Goal: Task Accomplishment & Management: Complete application form

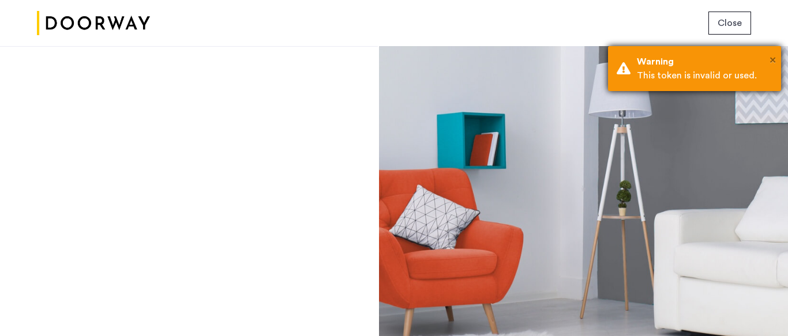
click at [773, 59] on span "×" at bounding box center [772, 60] width 6 height 12
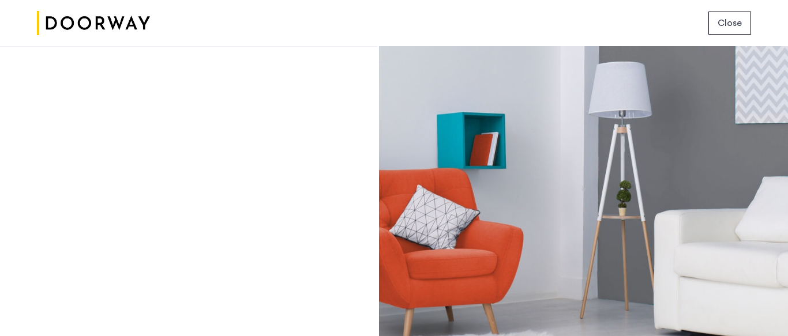
click at [718, 23] on span "Close" at bounding box center [729, 23] width 24 height 14
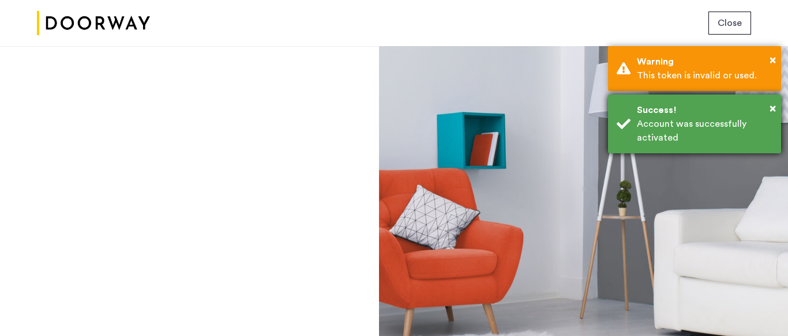
click at [713, 138] on div "Account was successfully activated" at bounding box center [705, 131] width 136 height 28
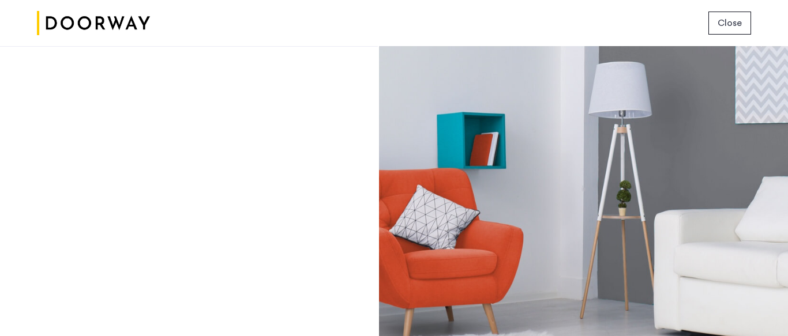
click at [255, 212] on div "Login Don’t have an account? Sign up now Email address Password Show Remember m…" at bounding box center [189, 191] width 378 height 290
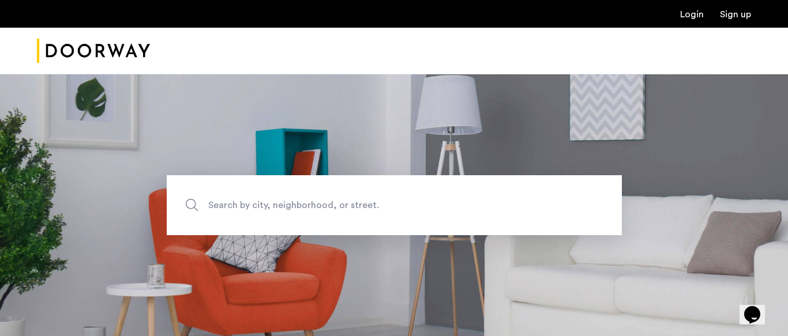
click at [694, 15] on link "Login" at bounding box center [692, 14] width 24 height 9
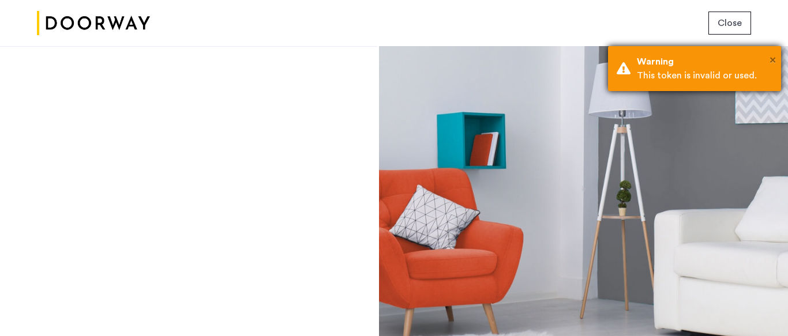
click at [773, 61] on span "×" at bounding box center [772, 60] width 6 height 12
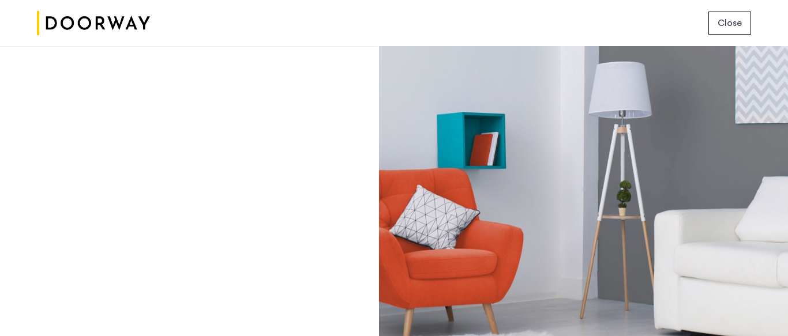
click at [732, 24] on span "Close" at bounding box center [729, 23] width 24 height 14
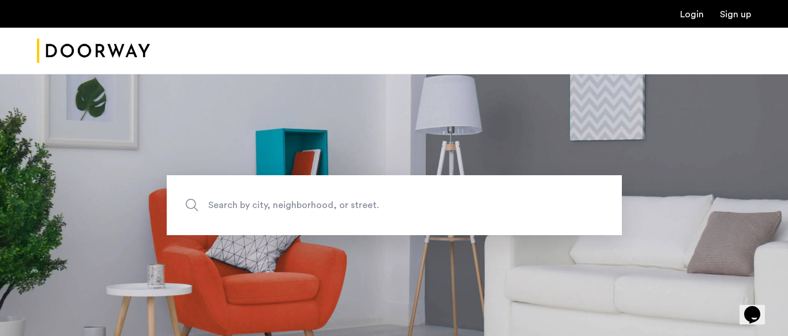
click at [690, 17] on link "Login" at bounding box center [692, 14] width 24 height 9
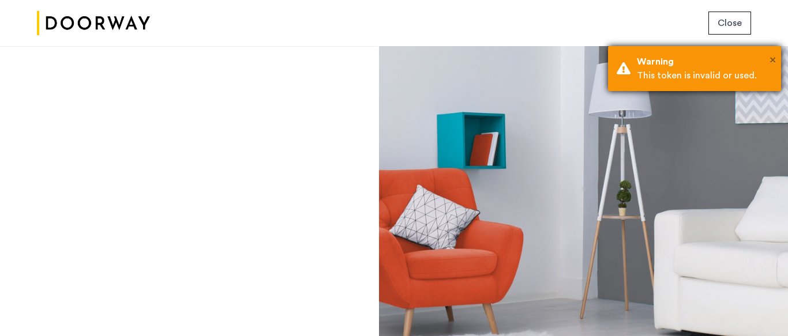
click at [770, 59] on span "×" at bounding box center [772, 60] width 6 height 12
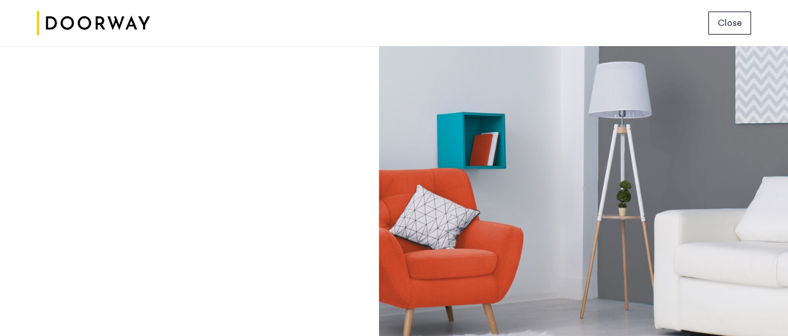
click at [722, 23] on span "Close" at bounding box center [729, 23] width 24 height 14
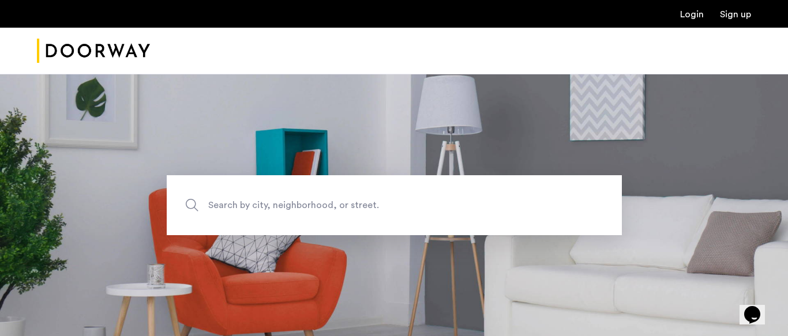
click at [693, 17] on link "Login" at bounding box center [692, 14] width 24 height 9
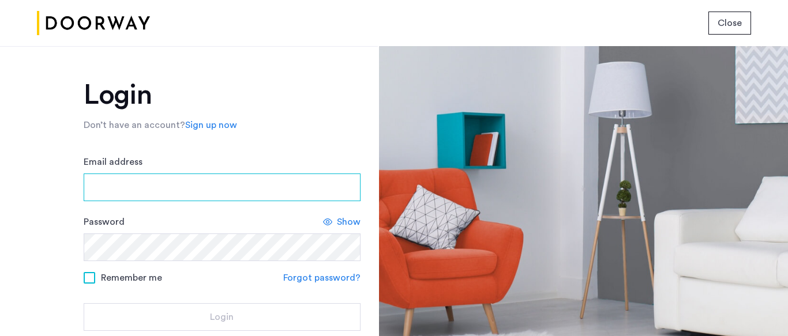
click at [222, 191] on input "Email address" at bounding box center [222, 188] width 277 height 28
type input "**********"
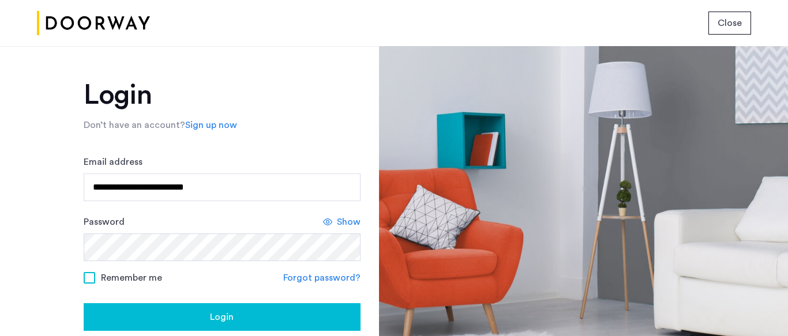
click at [332, 223] on div "Show" at bounding box center [341, 222] width 37 height 14
click at [286, 310] on div "Login" at bounding box center [222, 317] width 258 height 14
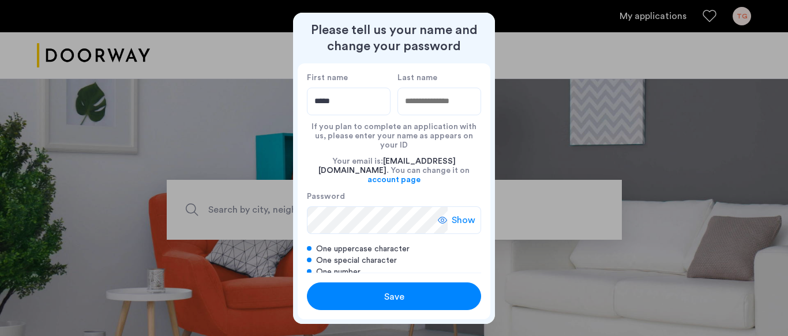
type input "*****"
click at [423, 101] on input "Last name" at bounding box center [439, 102] width 84 height 28
type input "*******"
click at [448, 206] on div "Show" at bounding box center [459, 220] width 43 height 28
click at [416, 302] on div "Save" at bounding box center [393, 297] width 111 height 14
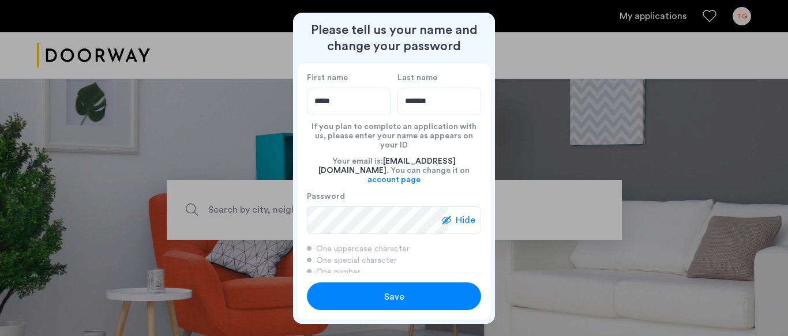
click at [378, 292] on div "Save" at bounding box center [393, 297] width 111 height 14
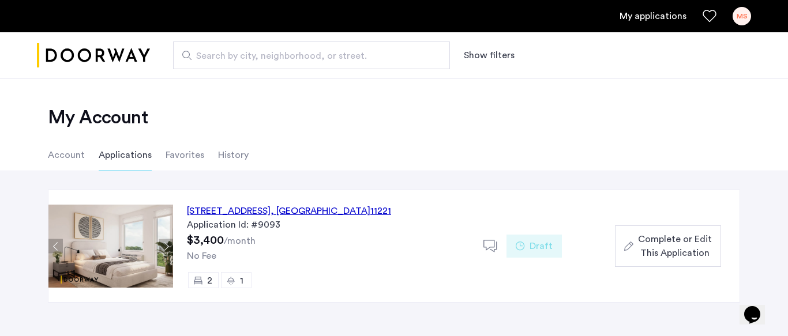
click at [661, 247] on span "Complete or Edit This Application" at bounding box center [675, 246] width 74 height 28
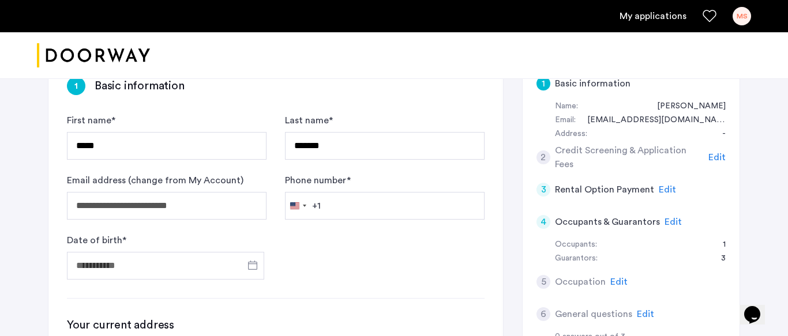
scroll to position [161, 0]
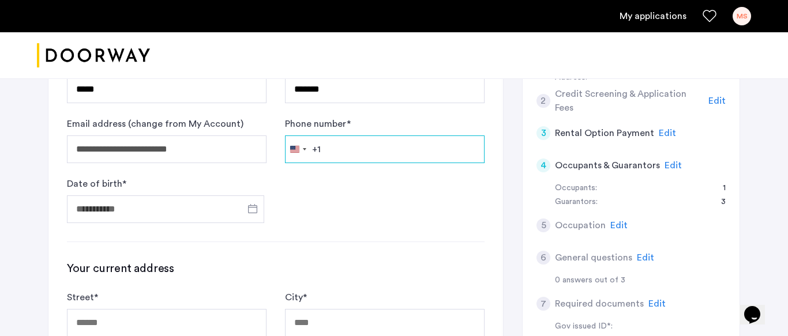
click at [378, 145] on input "Phone number *" at bounding box center [385, 150] width 200 height 28
type input "**********"
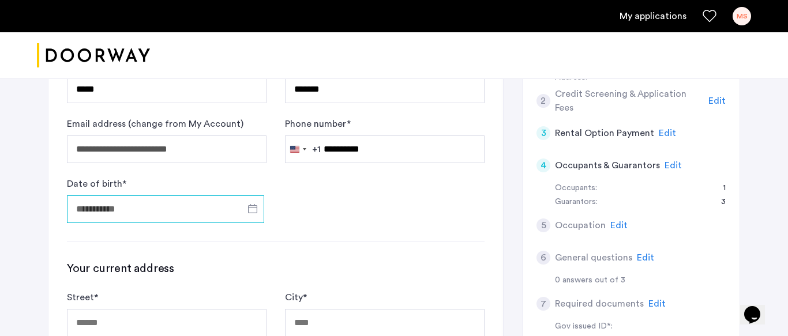
click at [174, 207] on input "Date of birth *" at bounding box center [165, 209] width 197 height 28
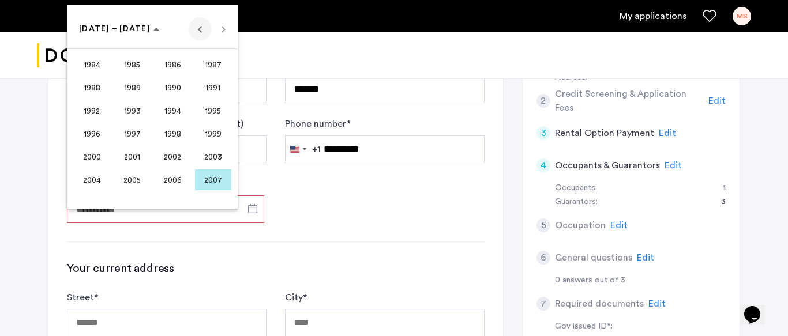
click at [196, 38] on span "Previous 24 years" at bounding box center [200, 28] width 23 height 23
click at [170, 116] on span "1970" at bounding box center [173, 110] width 36 height 21
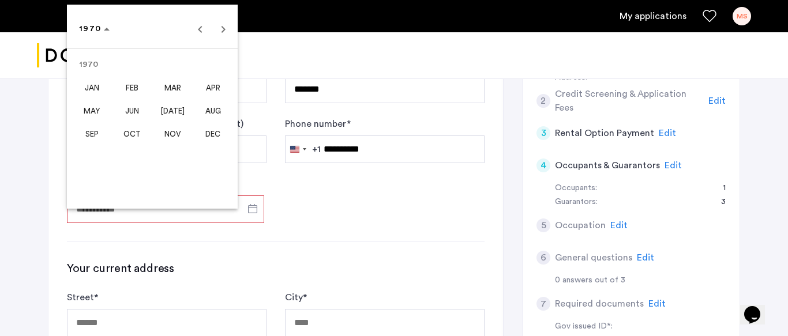
click at [174, 91] on span "MAR" at bounding box center [173, 87] width 36 height 21
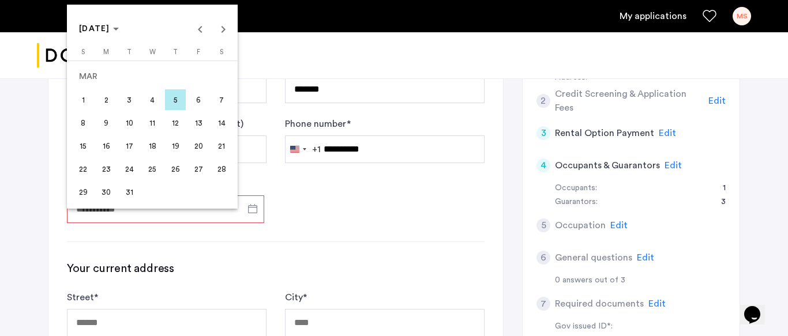
click at [108, 196] on span "30" at bounding box center [106, 192] width 21 height 21
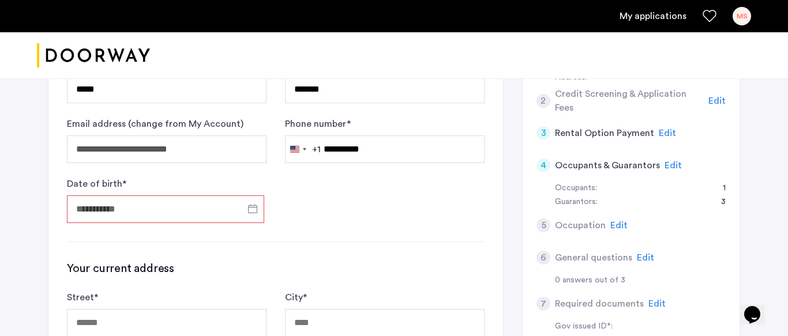
type input "**********"
click at [295, 214] on form "**********" at bounding box center [275, 140] width 417 height 166
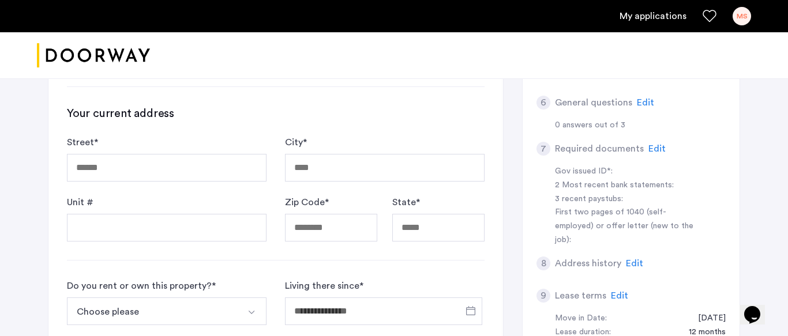
scroll to position [323, 0]
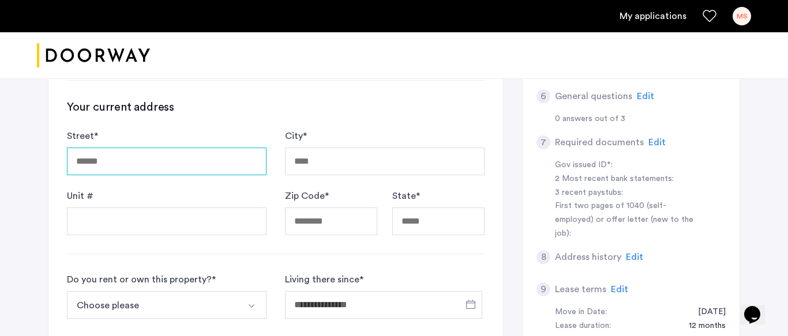
click at [174, 163] on input "Street *" at bounding box center [167, 162] width 200 height 28
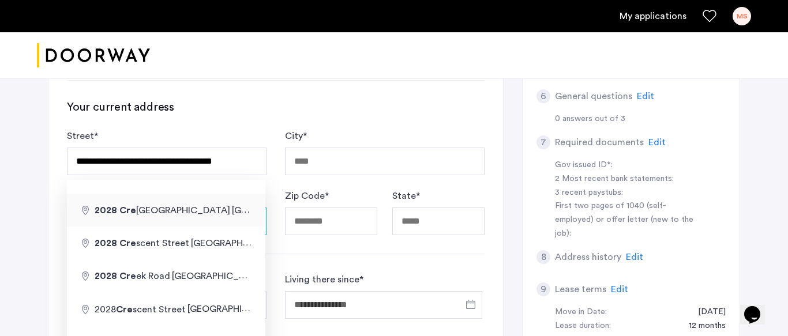
type input "**********"
type input "*********"
type input "*****"
type input "**"
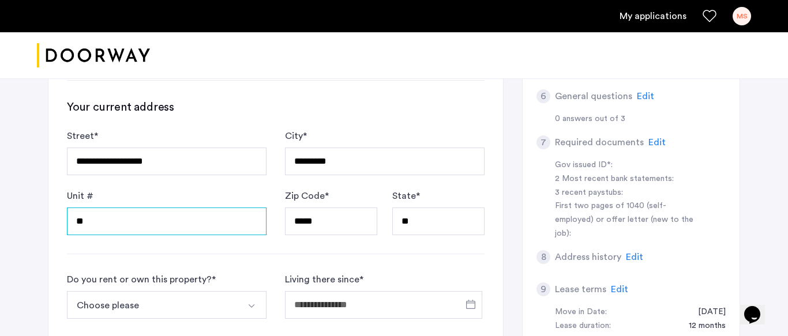
type input "**"
click at [216, 302] on button "Choose please" at bounding box center [153, 305] width 172 height 28
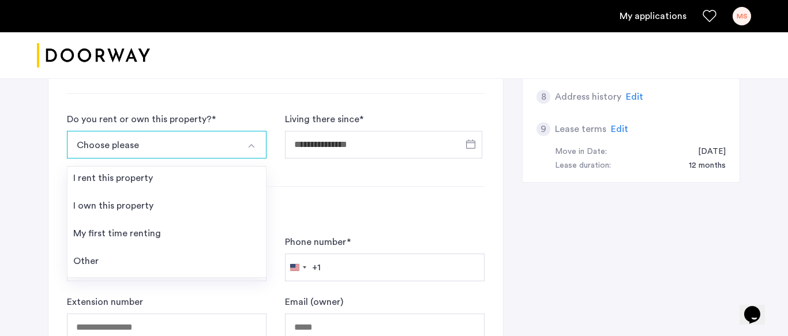
scroll to position [484, 0]
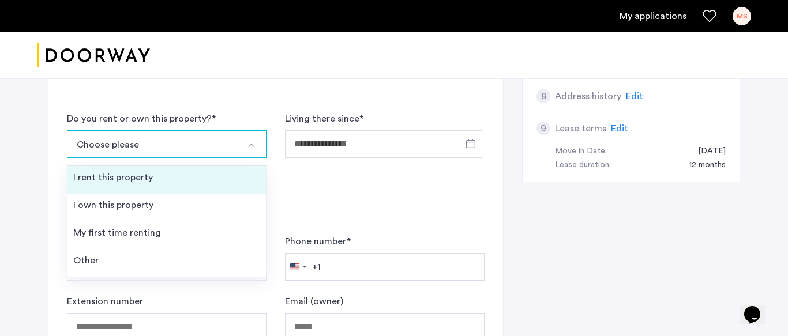
click at [209, 174] on li "I rent this property" at bounding box center [166, 180] width 198 height 28
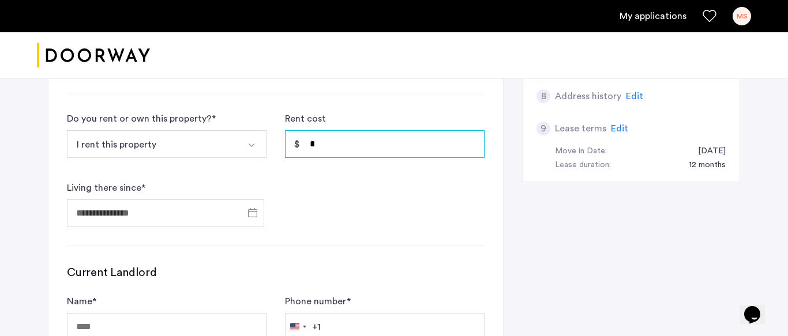
click at [373, 149] on input "*" at bounding box center [385, 144] width 200 height 28
type input "*"
type input "*****"
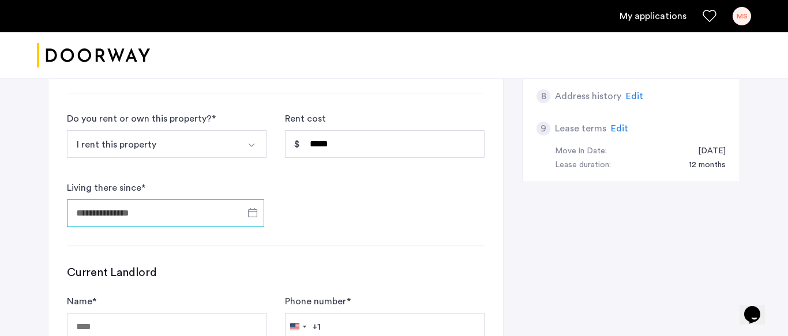
click at [164, 215] on input "Living there since *" at bounding box center [165, 214] width 197 height 28
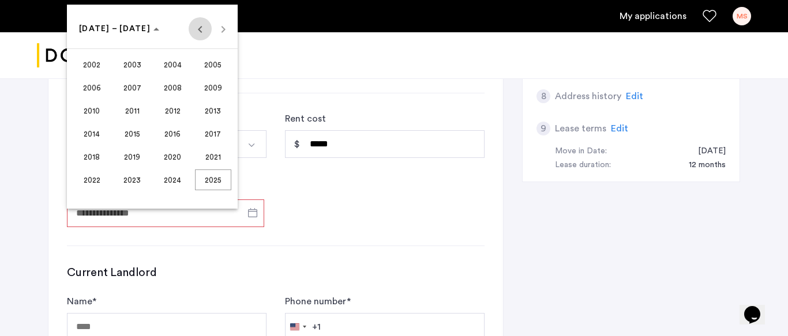
click at [195, 30] on span "Previous 24 years" at bounding box center [200, 28] width 23 height 23
click at [225, 26] on span "Next 24 years" at bounding box center [223, 28] width 23 height 23
click at [216, 133] on span "2017" at bounding box center [213, 133] width 36 height 21
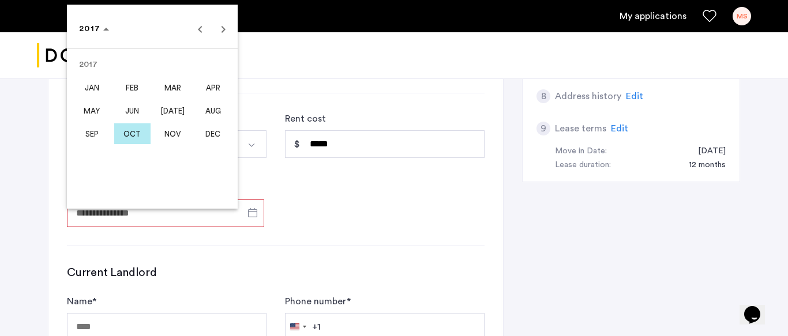
click at [177, 115] on span "JUL" at bounding box center [173, 110] width 36 height 21
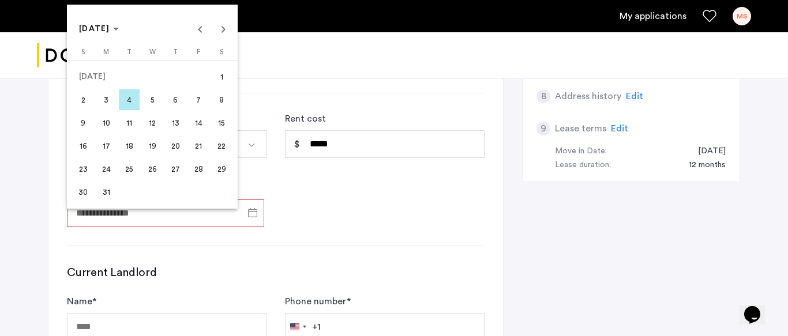
click at [223, 78] on span "1" at bounding box center [221, 76] width 21 height 21
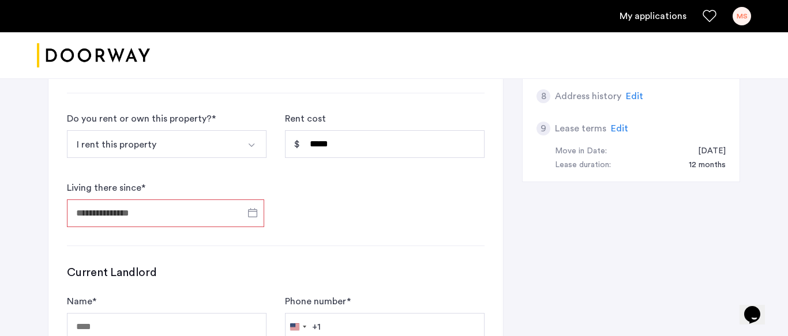
type input "**********"
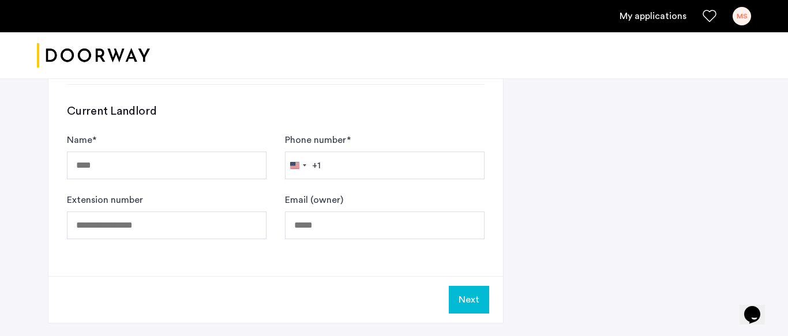
scroll to position [668, 0]
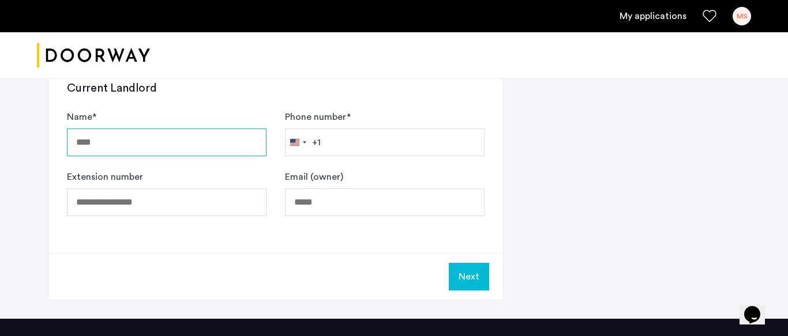
click at [162, 141] on input "Name *" at bounding box center [167, 143] width 200 height 28
type input "**********"
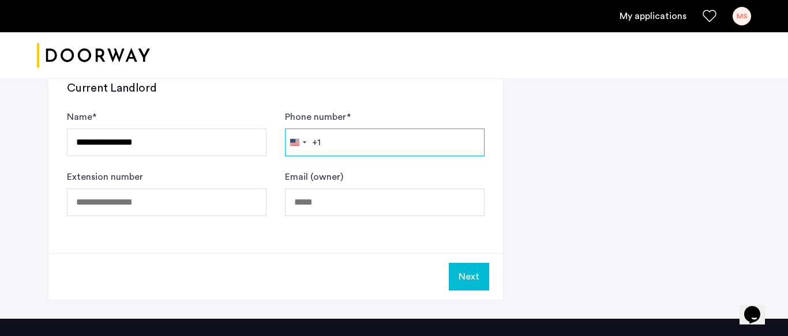
click at [341, 146] on input "Phone number *" at bounding box center [385, 143] width 200 height 28
click at [339, 143] on input "**********" at bounding box center [385, 143] width 200 height 28
type input "**********"
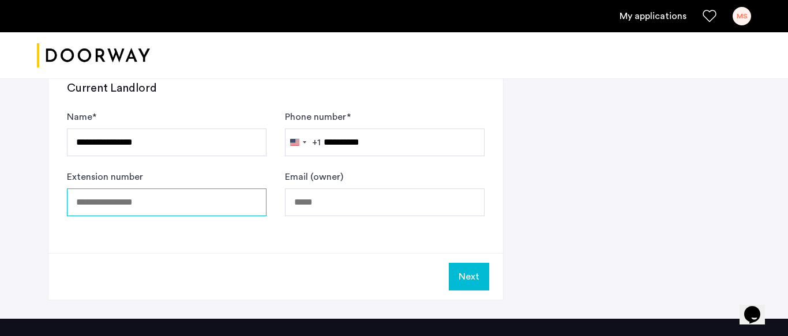
click at [169, 202] on input "Extension number" at bounding box center [167, 203] width 200 height 28
click at [473, 283] on button "Next" at bounding box center [469, 277] width 40 height 28
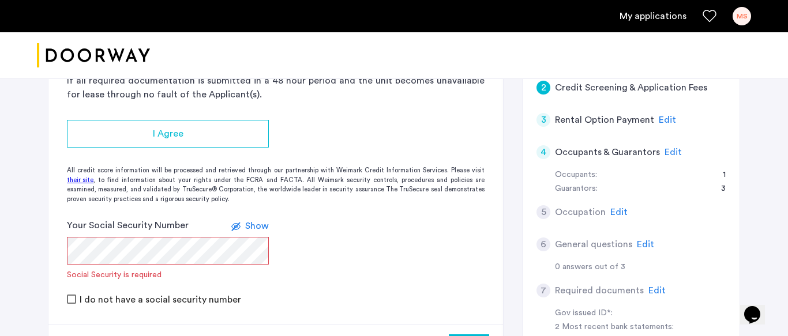
scroll to position [185, 0]
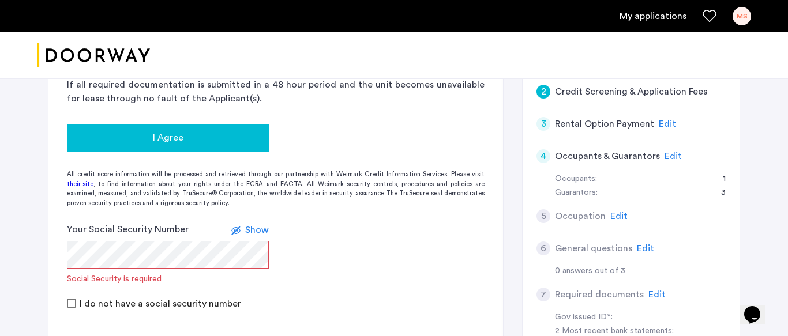
click at [183, 137] on div "I Agree" at bounding box center [167, 138] width 183 height 14
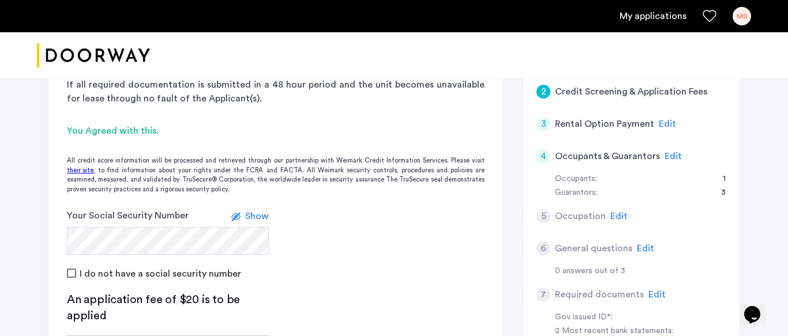
click at [332, 292] on app-credit-screening "2 Credit Screening & Application Fees Application Fees Please submit your appli…" at bounding box center [275, 227] width 454 height 496
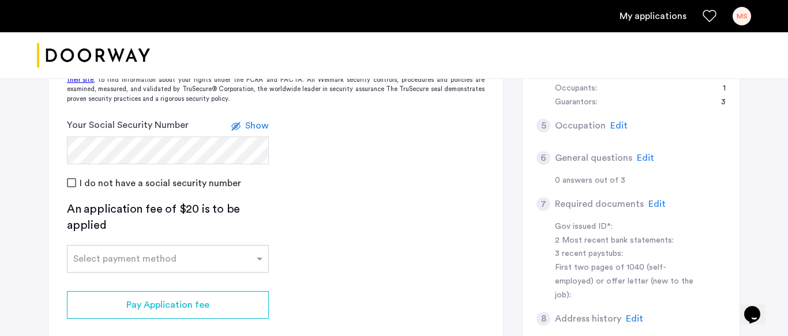
scroll to position [277, 0]
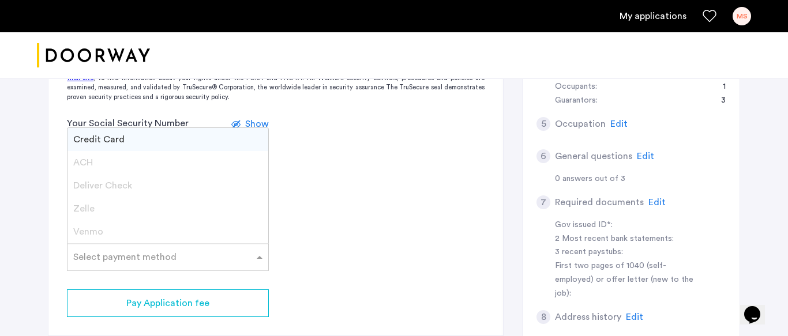
click at [244, 260] on div at bounding box center [167, 254] width 201 height 14
click at [240, 140] on div "Credit Card" at bounding box center [167, 139] width 201 height 23
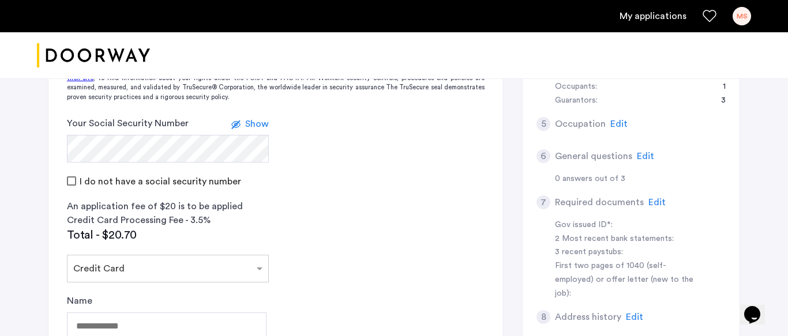
click at [341, 308] on app-credit-screening "2 Credit Screening & Application Fees Application Fees Please submit your appli…" at bounding box center [275, 238] width 454 height 704
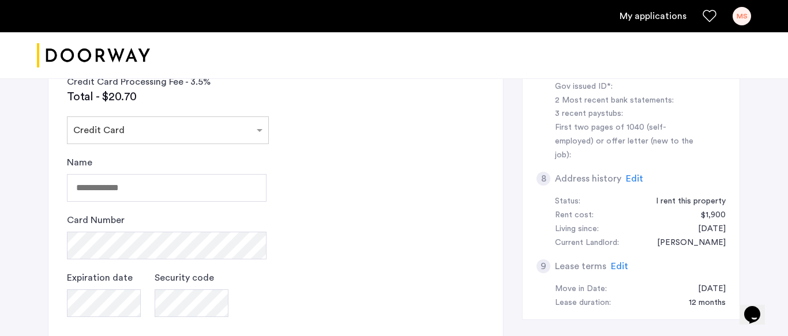
scroll to position [438, 0]
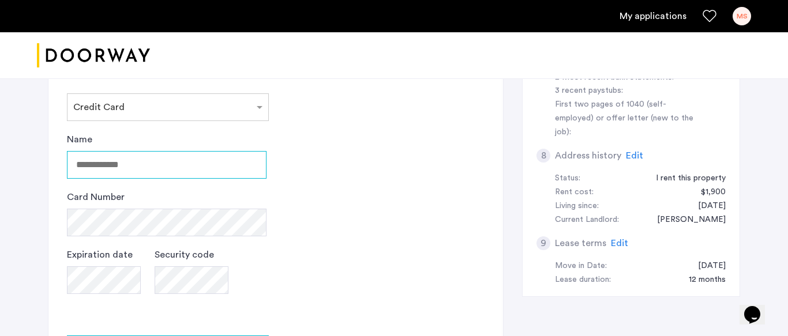
click at [164, 167] on input "Name" at bounding box center [167, 165] width 200 height 28
drag, startPoint x: 164, startPoint y: 167, endPoint x: 99, endPoint y: 170, distance: 65.8
click at [99, 170] on input "Name" at bounding box center [167, 165] width 200 height 28
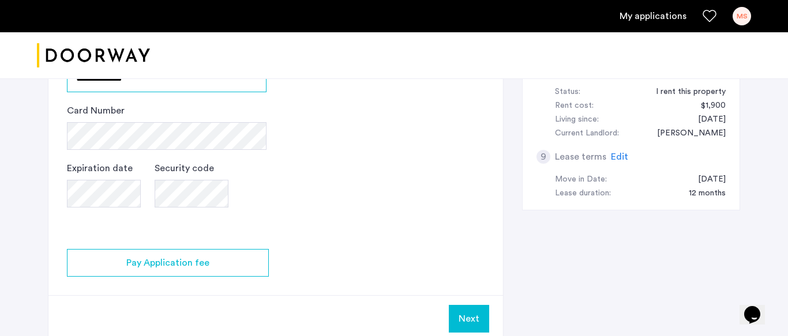
scroll to position [527, 0]
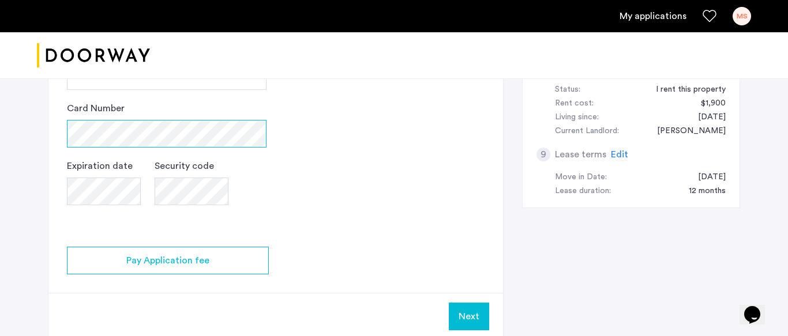
click at [181, 132] on div "Card Number" at bounding box center [167, 124] width 200 height 46
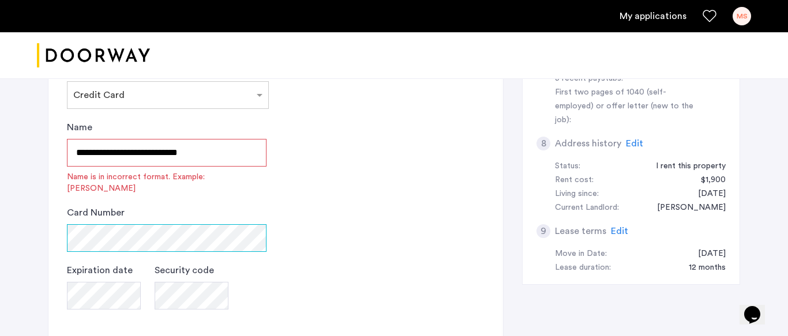
scroll to position [447, 0]
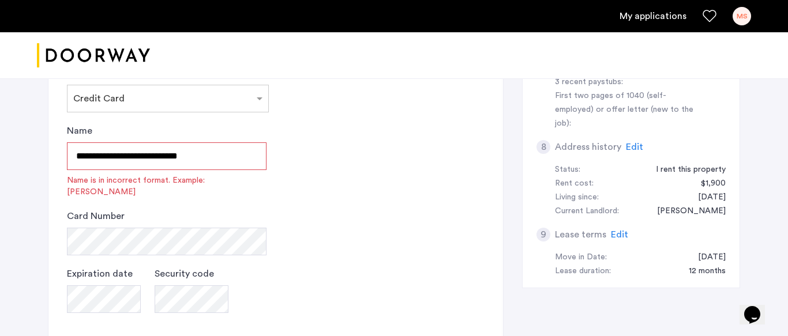
click at [249, 160] on input "**********" at bounding box center [167, 156] width 200 height 28
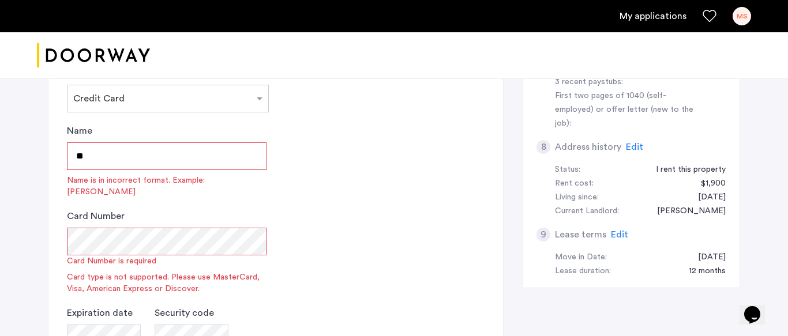
type input "*"
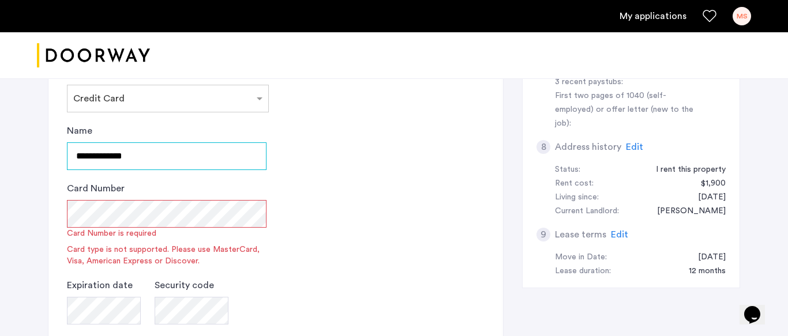
type input "**********"
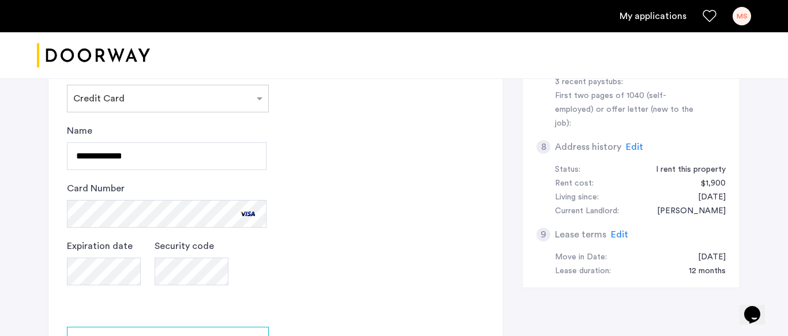
click at [378, 232] on app-credit-screening "2 Credit Screening & Application Fees Application Fees Please submit your appli…" at bounding box center [275, 68] width 454 height 704
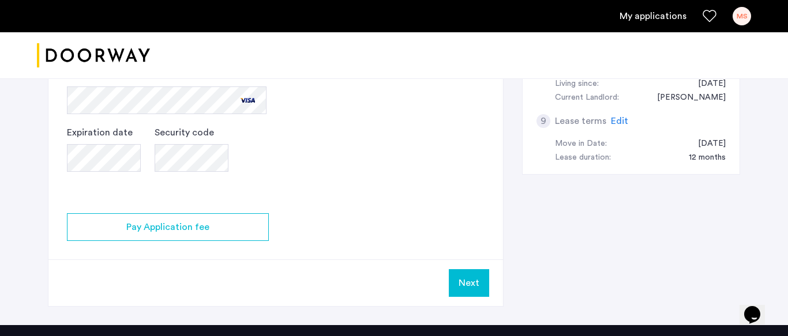
scroll to position [562, 0]
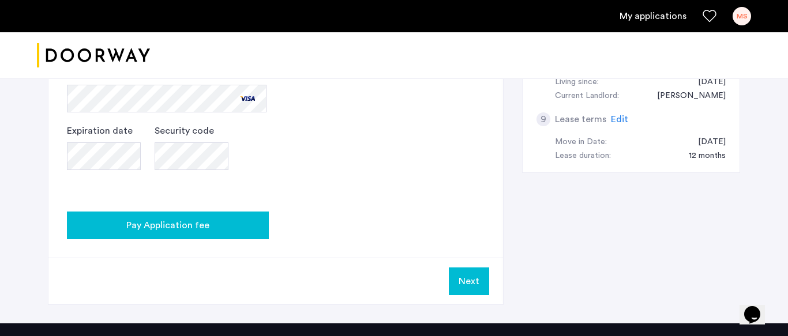
click at [242, 219] on div "Pay Application fee" at bounding box center [167, 226] width 183 height 14
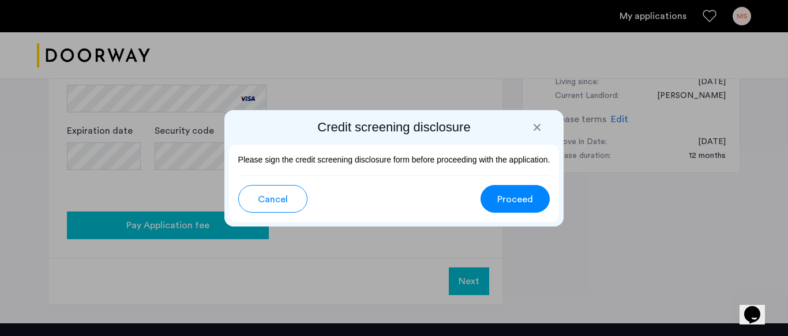
scroll to position [0, 0]
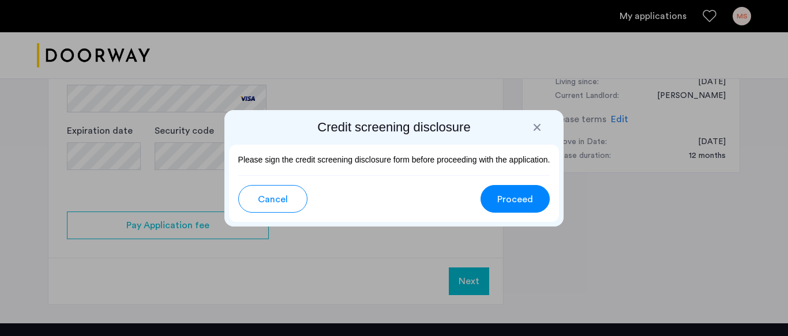
click at [505, 205] on span "Proceed" at bounding box center [515, 200] width 36 height 14
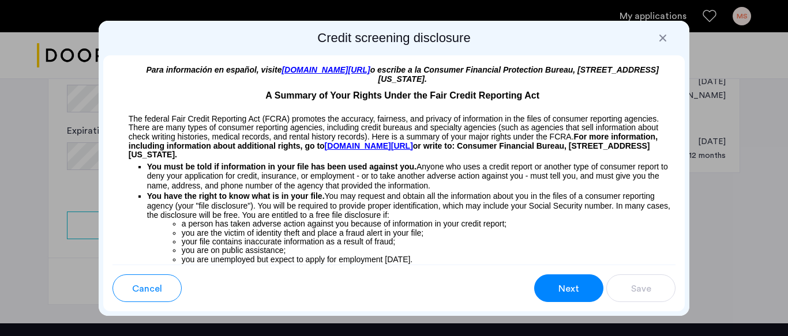
click at [565, 282] on span "Next" at bounding box center [568, 289] width 21 height 14
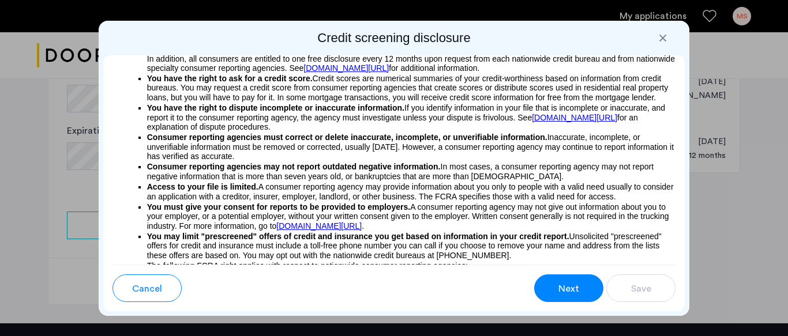
click at [565, 282] on span "Next" at bounding box center [568, 289] width 21 height 14
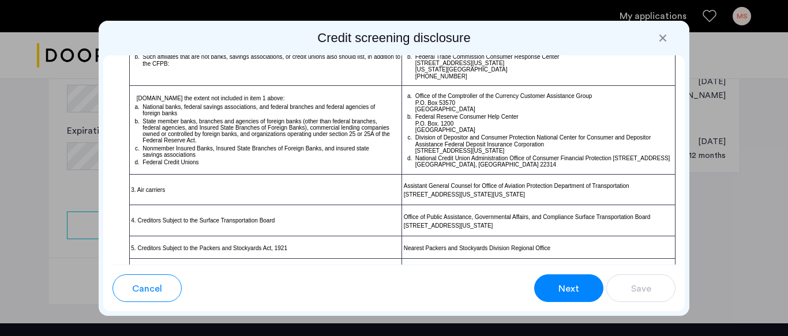
scroll to position [697, 0]
click at [555, 289] on button "Next" at bounding box center [568, 288] width 69 height 28
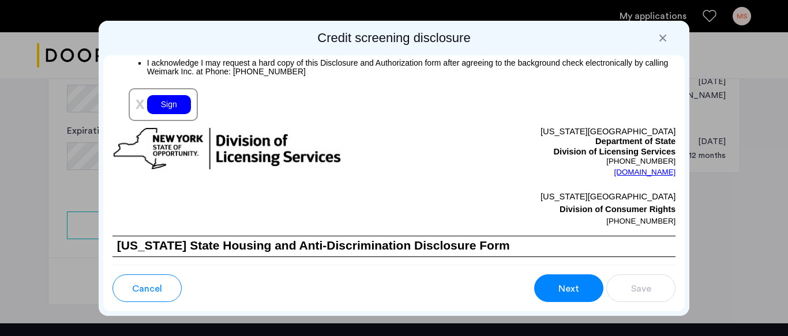
scroll to position [1421, 0]
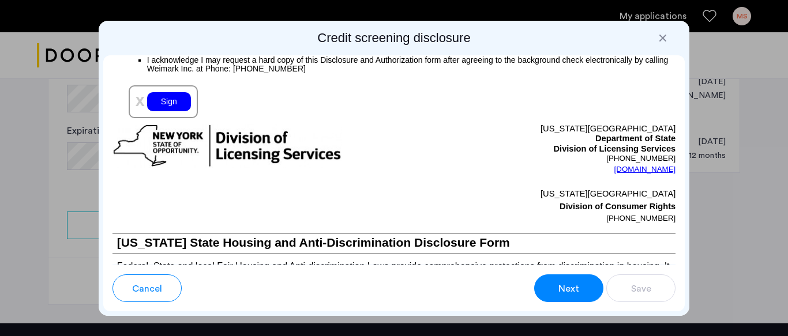
click at [179, 111] on div "Sign" at bounding box center [169, 101] width 44 height 19
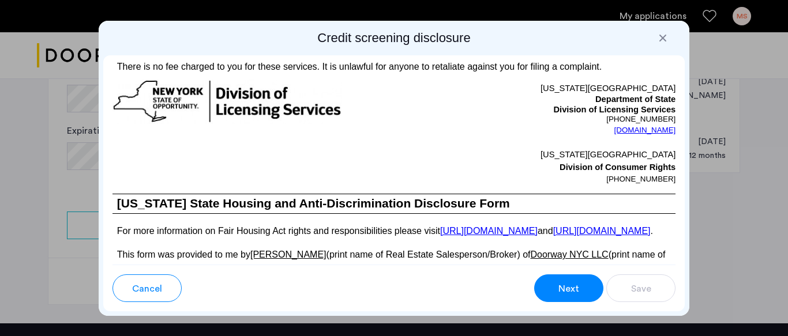
scroll to position [2044, 0]
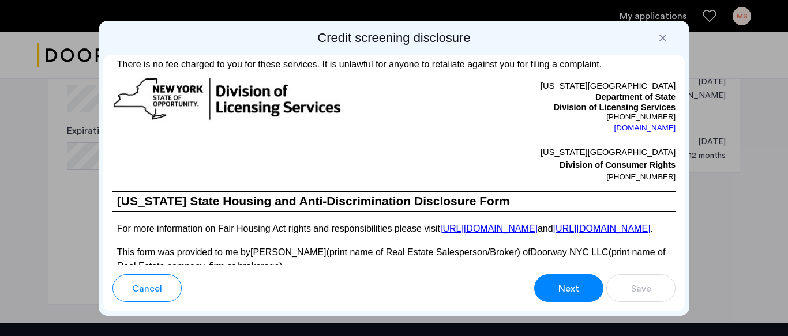
click at [575, 287] on span "Next" at bounding box center [568, 289] width 21 height 14
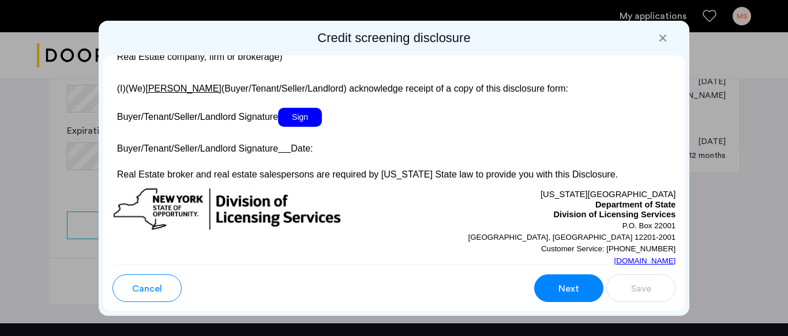
click at [317, 127] on span "Sign" at bounding box center [300, 117] width 44 height 19
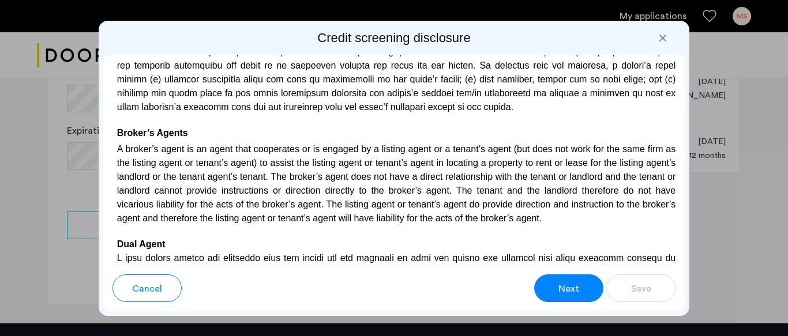
scroll to position [2856, 0]
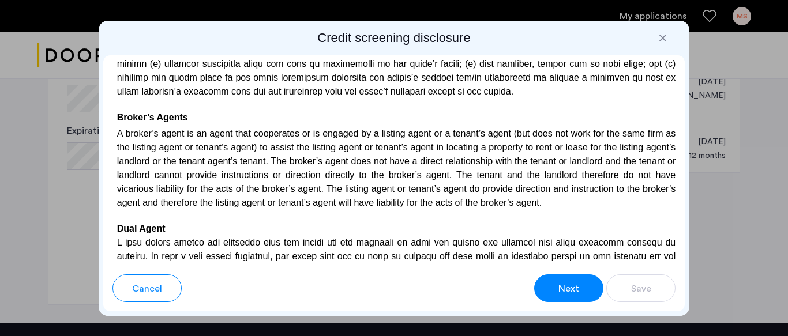
click at [575, 289] on span "Next" at bounding box center [568, 289] width 21 height 14
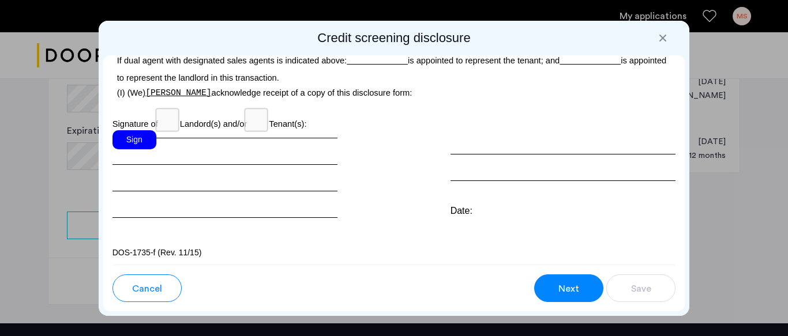
scroll to position [3568, 0]
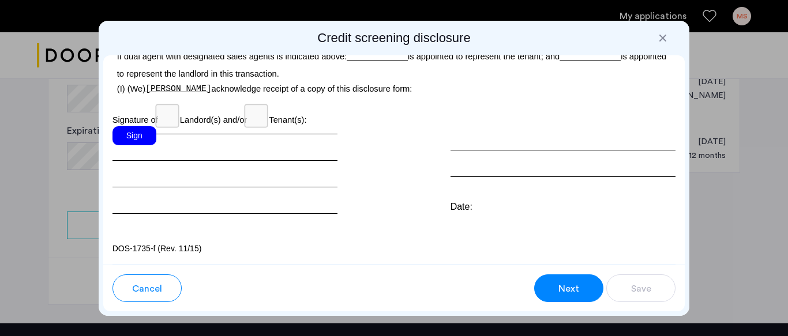
click at [140, 145] on div "Sign" at bounding box center [134, 135] width 44 height 19
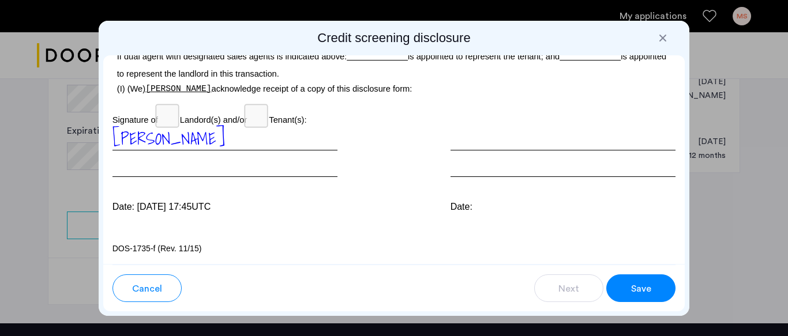
scroll to position [3604, 0]
click at [652, 287] on button "Save" at bounding box center [640, 288] width 69 height 28
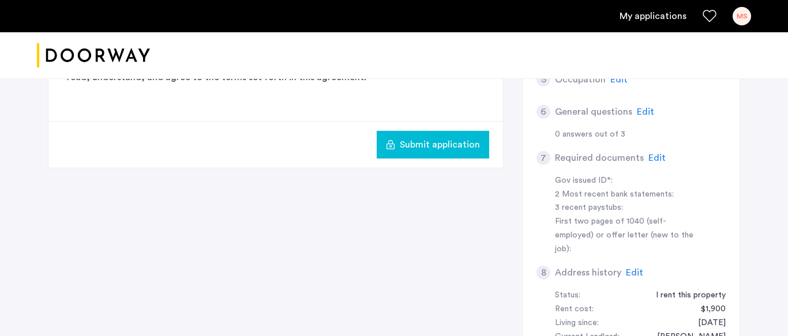
scroll to position [322, 0]
click at [449, 146] on span "Submit application" at bounding box center [440, 144] width 80 height 14
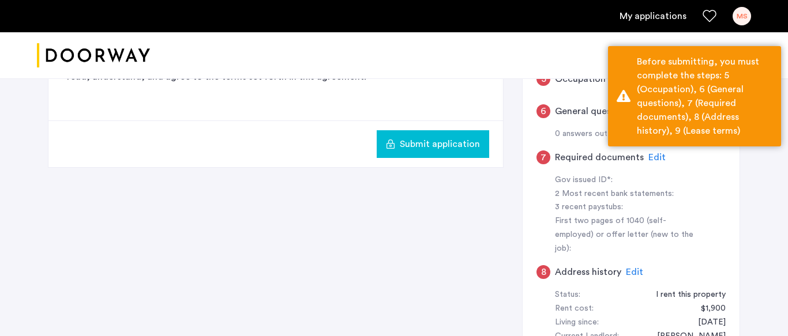
click at [766, 216] on div "962 Bushwick Avenue, Unit 5A, Brooklyn, NY 11221 | Application Id: #9093 $3400 …" at bounding box center [394, 94] width 788 height 675
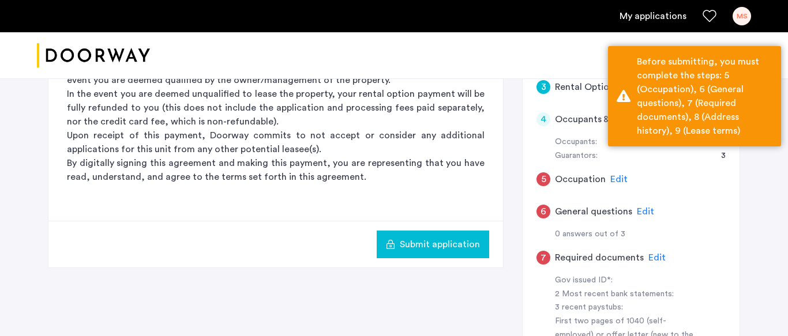
scroll to position [221, 0]
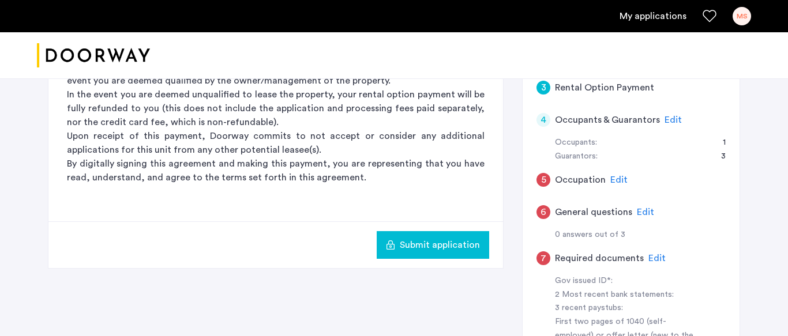
click at [600, 184] on h5 "Occupation" at bounding box center [580, 180] width 51 height 14
click at [621, 180] on span "Edit" at bounding box center [618, 179] width 17 height 9
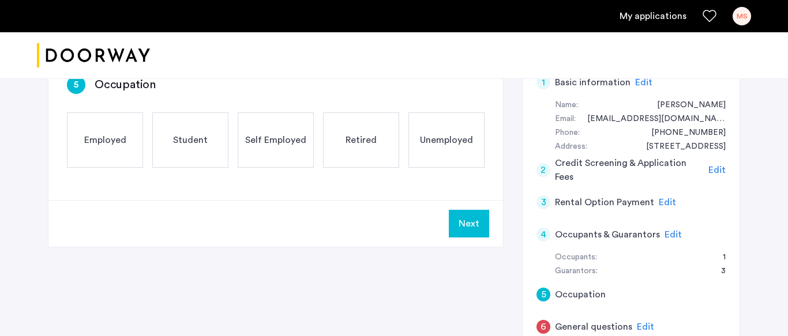
scroll to position [104, 0]
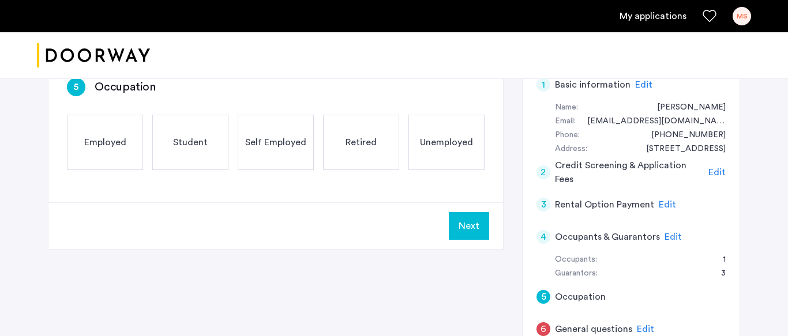
click at [108, 153] on div "Employed" at bounding box center [105, 142] width 76 height 55
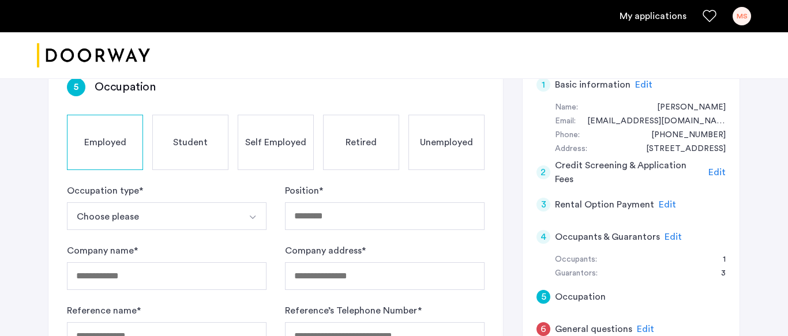
click at [244, 225] on button "Select option" at bounding box center [253, 216] width 28 height 28
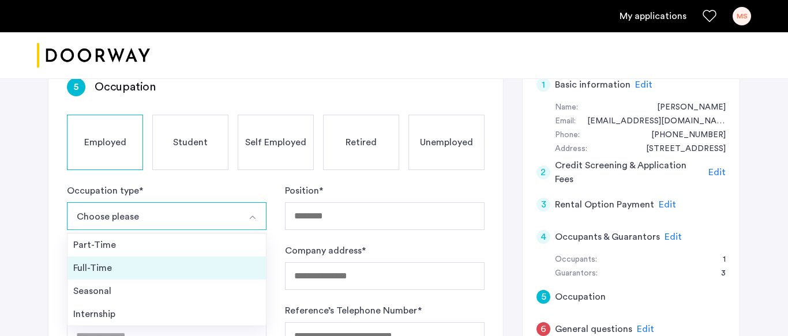
click at [116, 267] on div "Full-Time" at bounding box center [166, 268] width 187 height 14
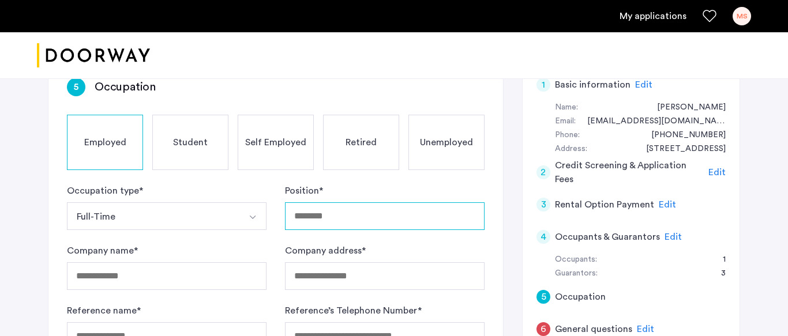
click at [371, 220] on input "Position *" at bounding box center [385, 216] width 200 height 28
type input "**********"
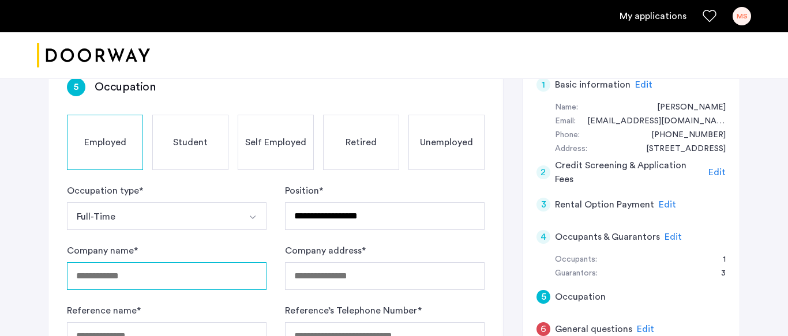
click at [191, 277] on input "Company name *" at bounding box center [167, 276] width 200 height 28
type input "*******"
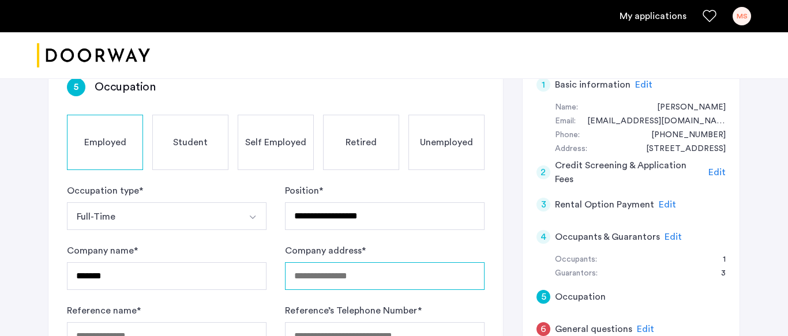
click at [361, 278] on input "Company address *" at bounding box center [385, 276] width 200 height 28
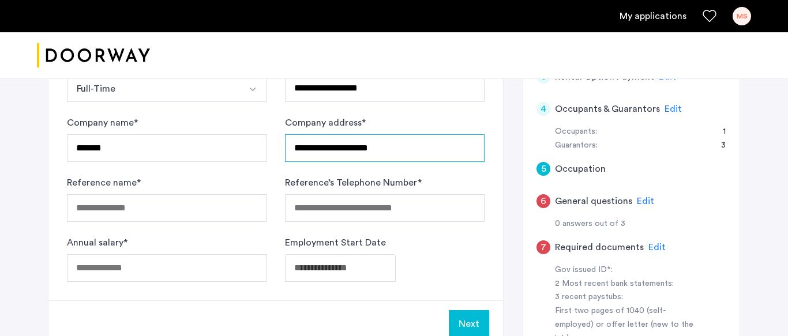
scroll to position [234, 0]
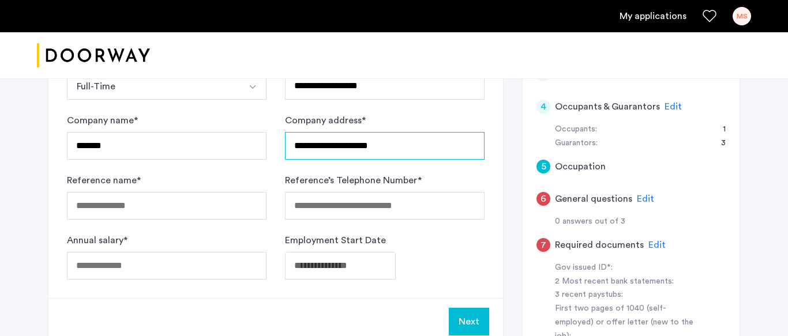
type input "**********"
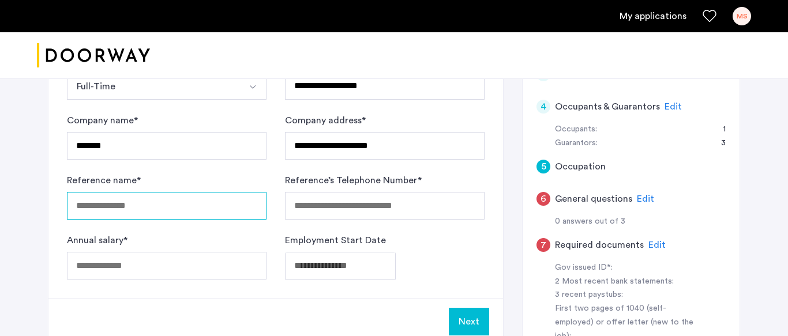
click at [172, 210] on input "Reference name *" at bounding box center [167, 206] width 200 height 28
type input "**********"
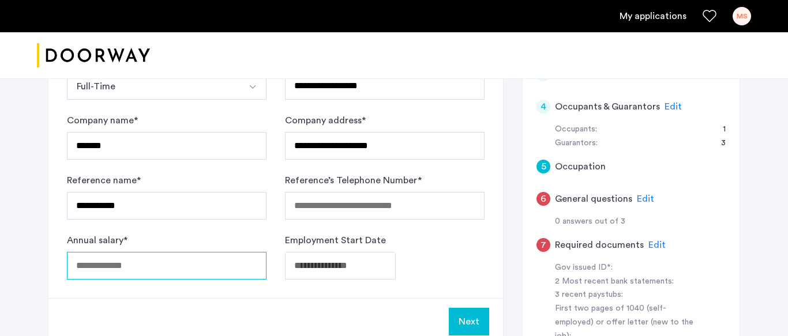
click at [151, 268] on input "Annual salary *" at bounding box center [167, 266] width 200 height 28
click at [88, 268] on input "*****" at bounding box center [167, 266] width 200 height 28
click at [112, 265] on input "*****" at bounding box center [167, 266] width 200 height 28
type input "*****"
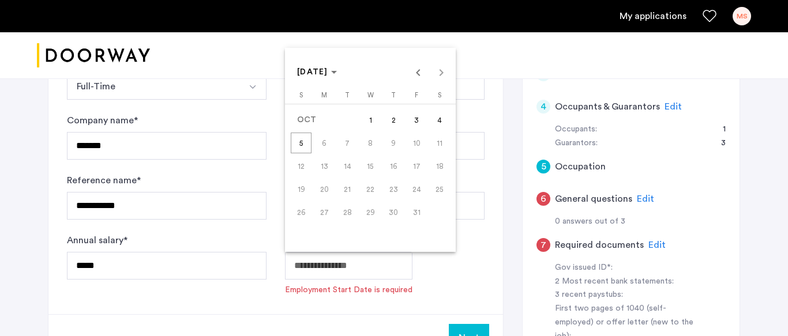
click at [415, 73] on span "Previous month" at bounding box center [418, 72] width 23 height 23
click at [337, 71] on icon "Choose month and year" at bounding box center [334, 72] width 6 height 3
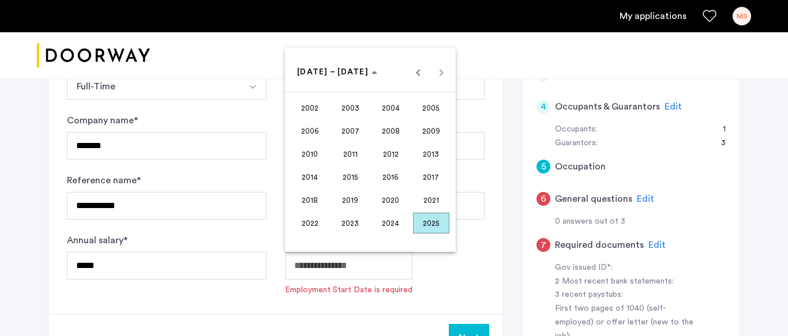
click at [318, 177] on span "2014" at bounding box center [310, 177] width 36 height 21
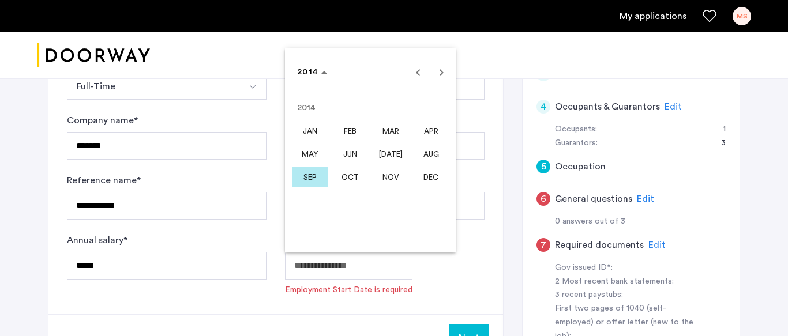
click at [432, 151] on span "AUG" at bounding box center [431, 154] width 36 height 21
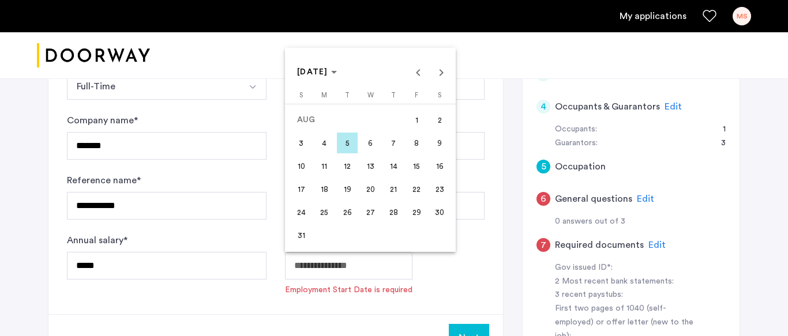
click at [394, 168] on span "14" at bounding box center [393, 166] width 21 height 21
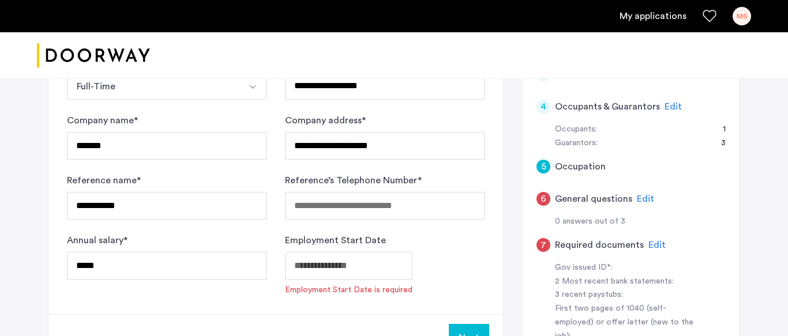
type input "**********"
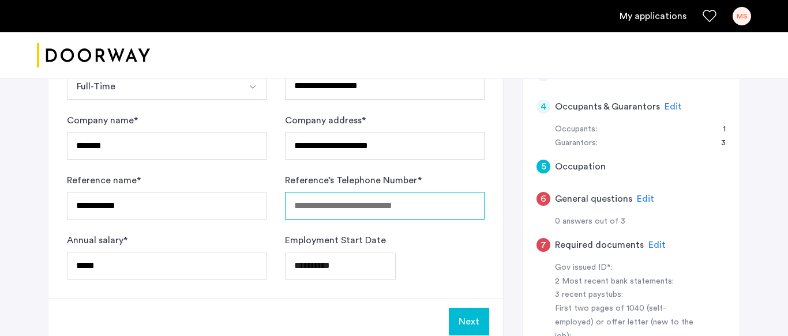
click at [424, 211] on input "Reference’s Telephone Number *" at bounding box center [385, 206] width 200 height 28
type input "**********"
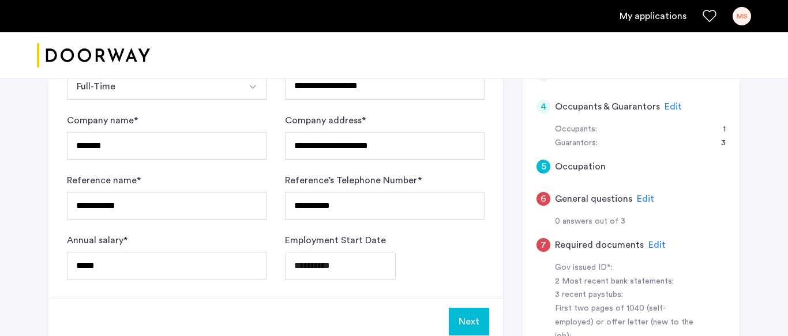
click at [473, 317] on button "Next" at bounding box center [469, 322] width 40 height 28
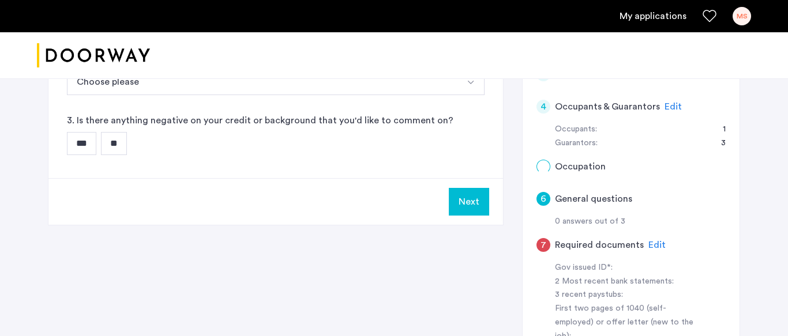
scroll to position [0, 0]
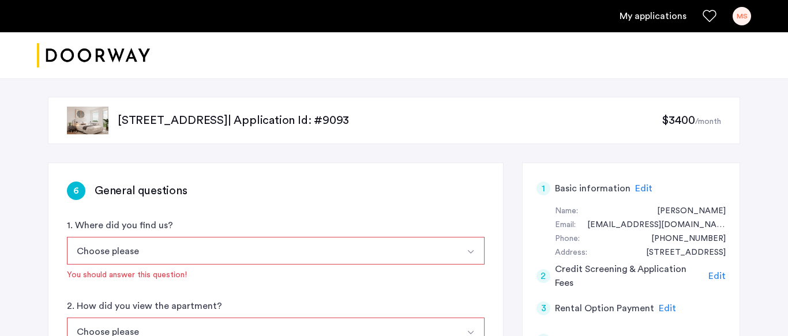
click at [383, 252] on button "Choose please" at bounding box center [262, 251] width 390 height 28
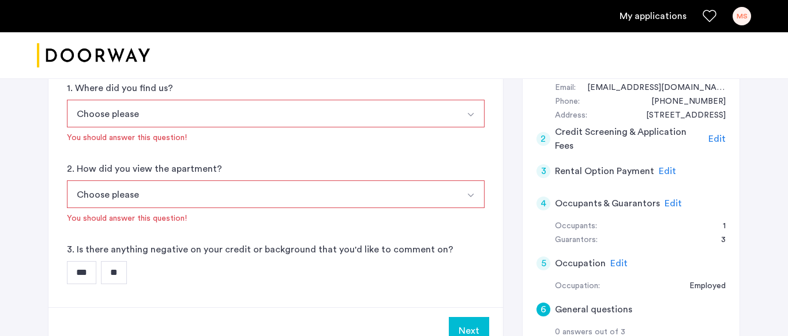
scroll to position [138, 0]
click at [464, 114] on button "Select option" at bounding box center [471, 113] width 28 height 28
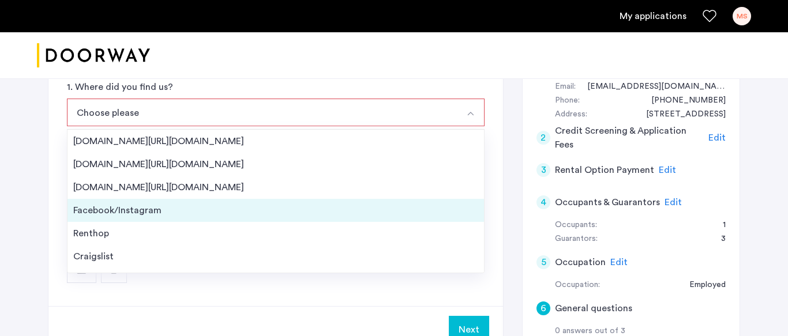
scroll to position [18, 0]
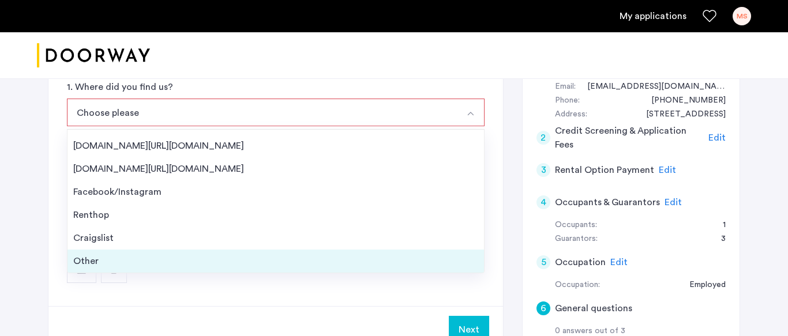
click at [101, 264] on div "Other" at bounding box center [275, 261] width 405 height 14
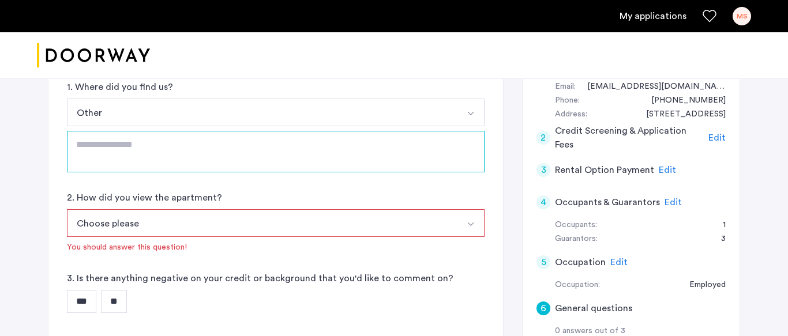
click at [274, 159] on textarea at bounding box center [275, 152] width 417 height 42
type textarea "********"
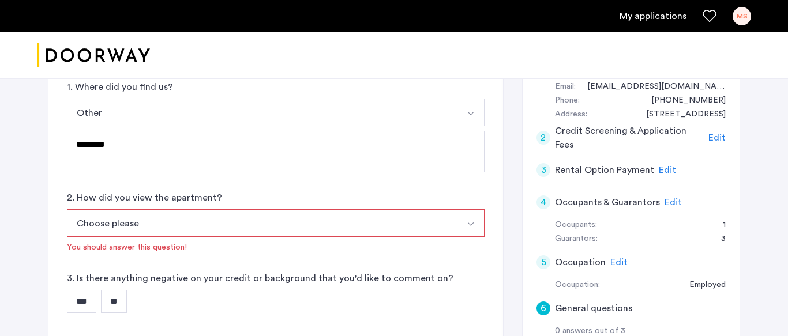
click at [259, 217] on button "Choose please" at bounding box center [262, 223] width 390 height 28
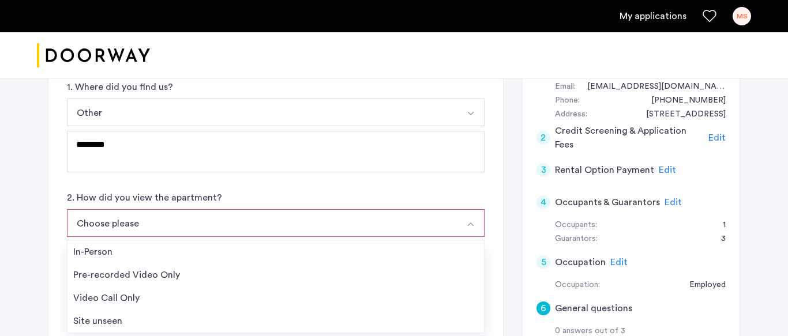
click at [516, 200] on div "6 General questions 1. Where did you find us? Other Streeteasy.com/Zillow.com A…" at bounding box center [394, 326] width 692 height 605
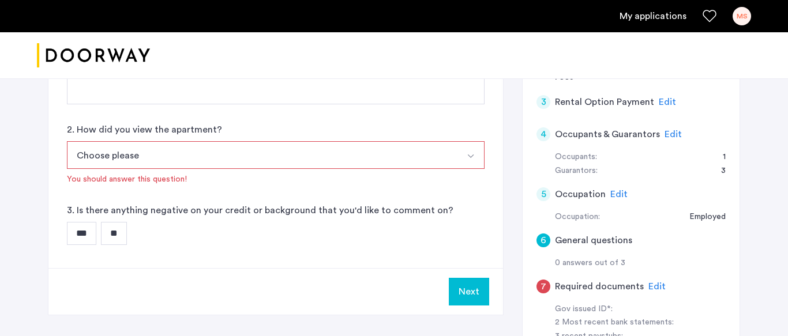
scroll to position [208, 0]
click at [468, 158] on img "Select option" at bounding box center [470, 155] width 9 height 9
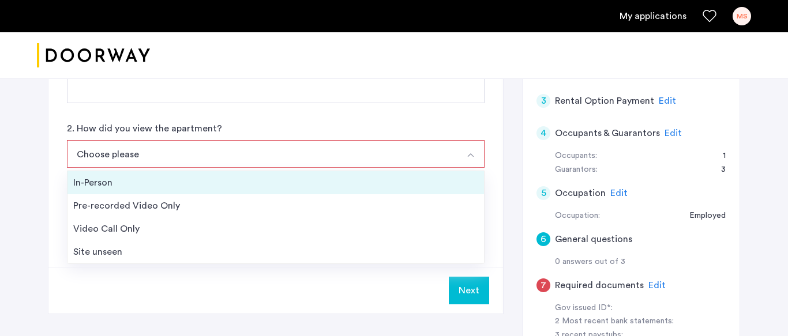
click at [458, 190] on li "In-Person" at bounding box center [275, 182] width 416 height 23
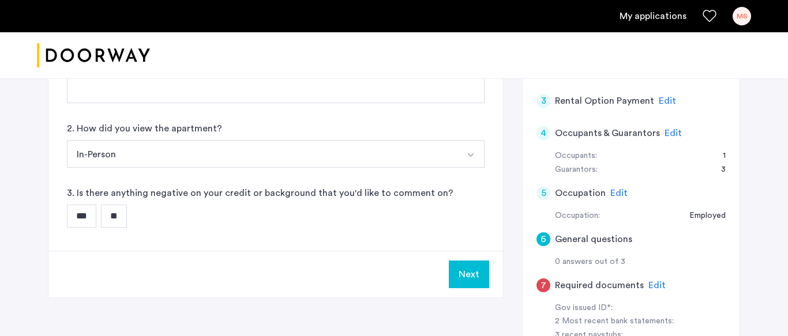
click at [124, 225] on input "**" at bounding box center [114, 216] width 26 height 23
click at [479, 280] on button "Next" at bounding box center [469, 275] width 40 height 28
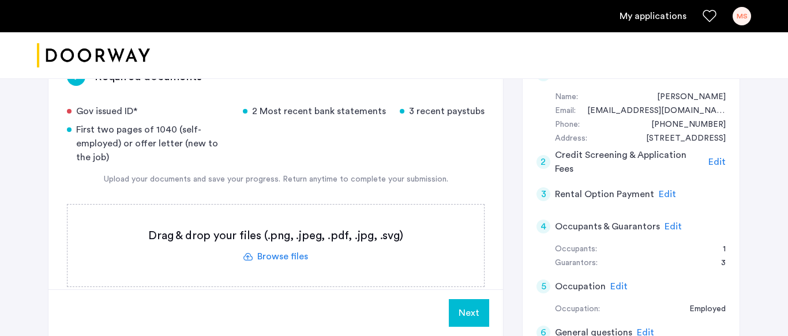
scroll to position [115, 0]
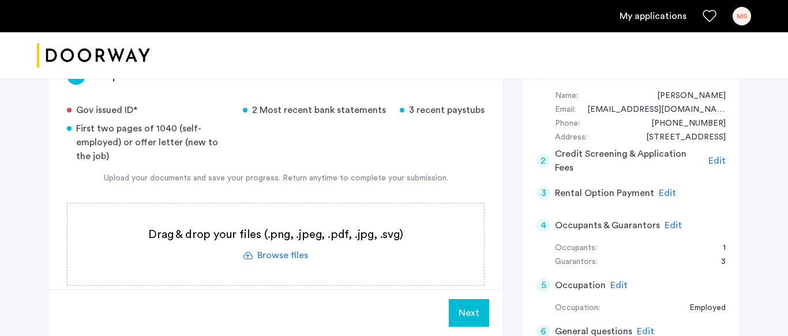
click at [113, 114] on div "Gov issued ID*" at bounding box center [148, 110] width 162 height 14
click at [281, 253] on label at bounding box center [275, 245] width 416 height 82
click at [0, 0] on input "file" at bounding box center [0, 0] width 0 height 0
click at [450, 317] on span "Upload" at bounding box center [457, 313] width 30 height 14
click at [293, 257] on label at bounding box center [275, 245] width 416 height 82
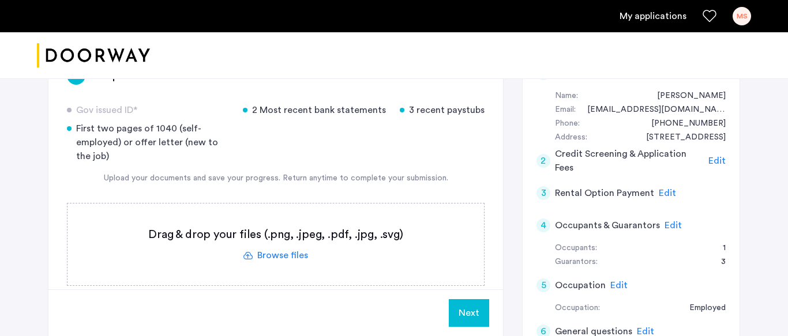
click at [0, 0] on input "file" at bounding box center [0, 0] width 0 height 0
click at [288, 256] on label at bounding box center [275, 245] width 416 height 82
click at [0, 0] on input "file" at bounding box center [0, 0] width 0 height 0
click at [459, 312] on span "Upload" at bounding box center [457, 313] width 30 height 14
click at [465, 317] on span "Upload" at bounding box center [457, 313] width 30 height 14
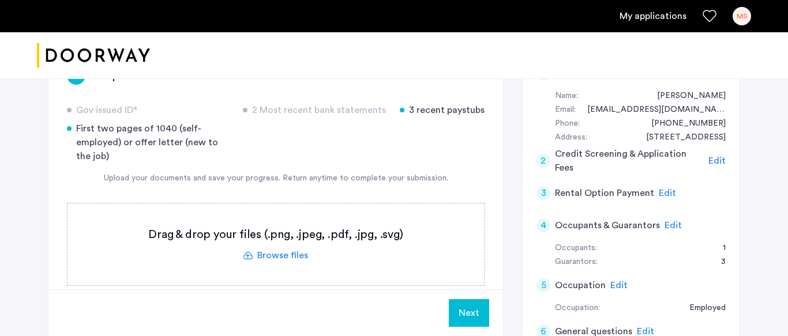
click at [269, 257] on label at bounding box center [275, 245] width 416 height 82
click at [0, 0] on input "file" at bounding box center [0, 0] width 0 height 0
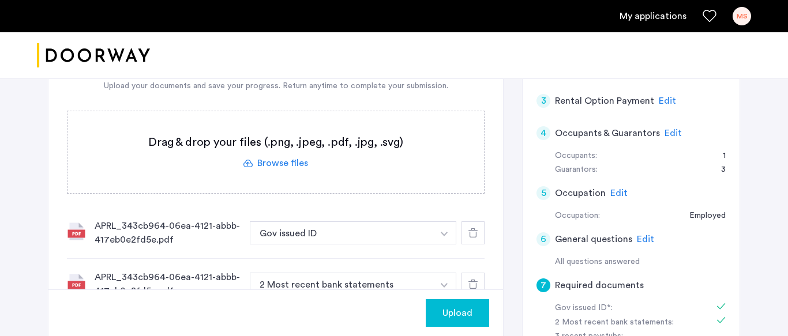
scroll to position [231, 0]
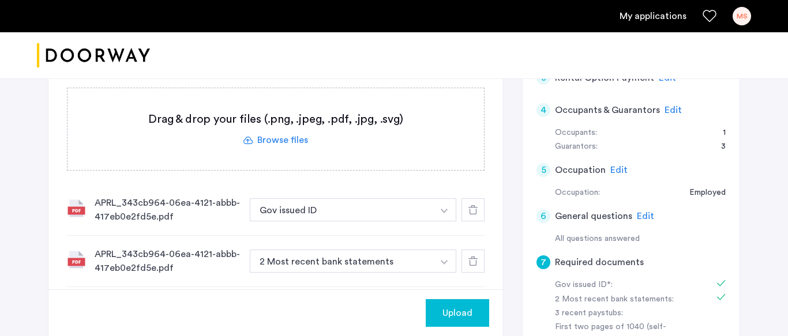
click at [180, 205] on div "APRL_343cb964-06ea-4121-abbb-417eb0e2fd5e.pdf" at bounding box center [168, 210] width 146 height 28
click at [340, 259] on button "2 Most recent bank statements" at bounding box center [341, 261] width 183 height 23
click at [443, 262] on img "button" at bounding box center [444, 262] width 7 height 5
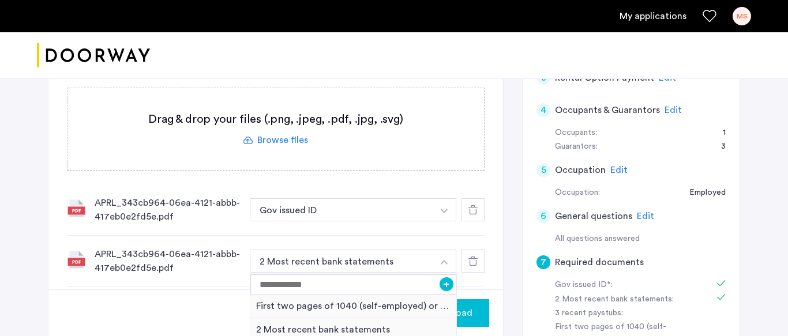
click at [127, 257] on div "APRL_343cb964-06ea-4121-abbb-417eb0e2fd5e.pdf" at bounding box center [168, 261] width 146 height 28
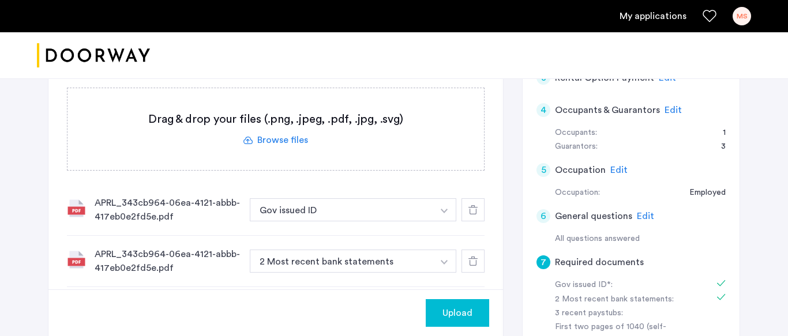
click at [127, 257] on div "APRL_343cb964-06ea-4121-abbb-417eb0e2fd5e.pdf" at bounding box center [168, 261] width 146 height 28
click at [206, 264] on div "APRL_343cb964-06ea-4121-abbb-417eb0e2fd5e.pdf" at bounding box center [168, 261] width 146 height 28
click at [475, 261] on use at bounding box center [472, 261] width 9 height 9
click at [473, 261] on icon at bounding box center [472, 261] width 9 height 9
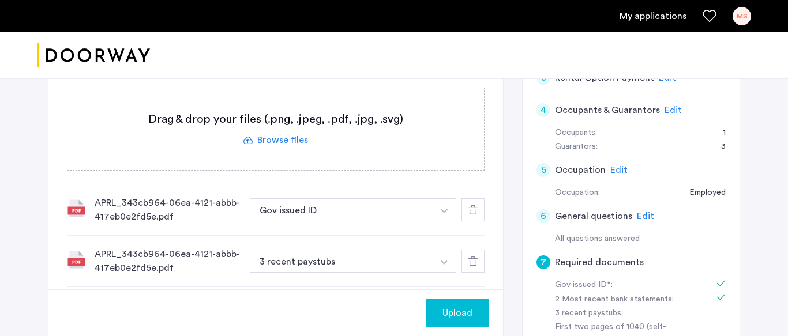
click at [473, 261] on icon at bounding box center [472, 261] width 9 height 9
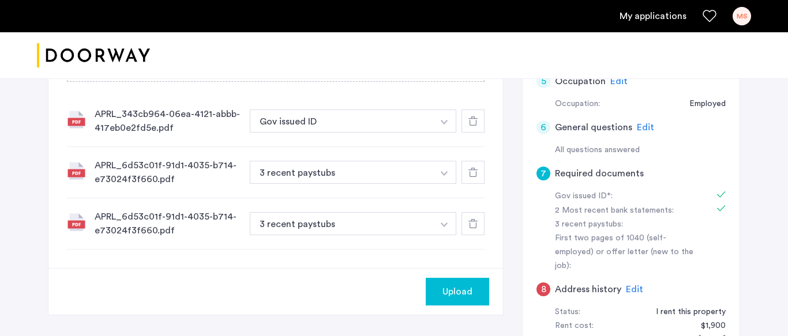
scroll to position [323, 0]
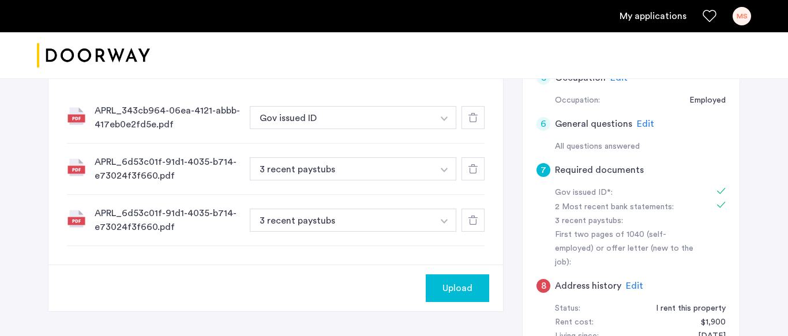
click at [473, 122] on use at bounding box center [472, 117] width 9 height 9
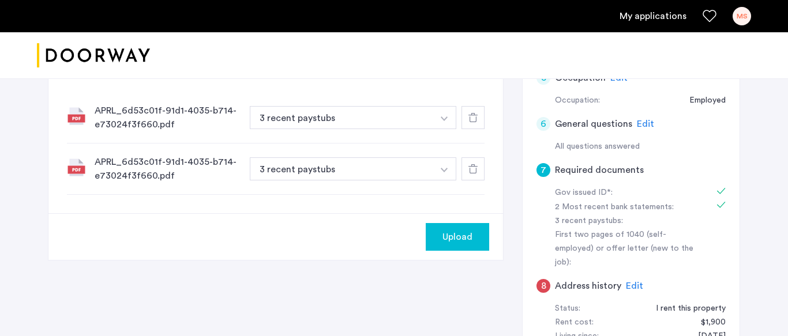
click at [473, 122] on use at bounding box center [472, 117] width 9 height 9
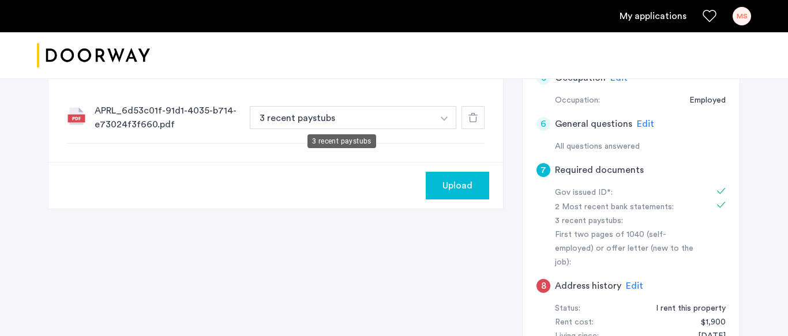
click at [396, 119] on button "3 recent paystubs" at bounding box center [341, 117] width 183 height 23
click at [159, 124] on div "APRL_6d53c01f-91d1-4035-b714-e73024f3f660.pdf" at bounding box center [168, 118] width 146 height 28
click at [120, 134] on div "APRL_6d53c01f-91d1-4035-b714-e73024f3f660.pdf 3 recent paystubs + Gov issued ID…" at bounding box center [275, 117] width 417 height 51
click at [140, 127] on div "APRL_6d53c01f-91d1-4035-b714-e73024f3f660.pdf" at bounding box center [168, 118] width 146 height 28
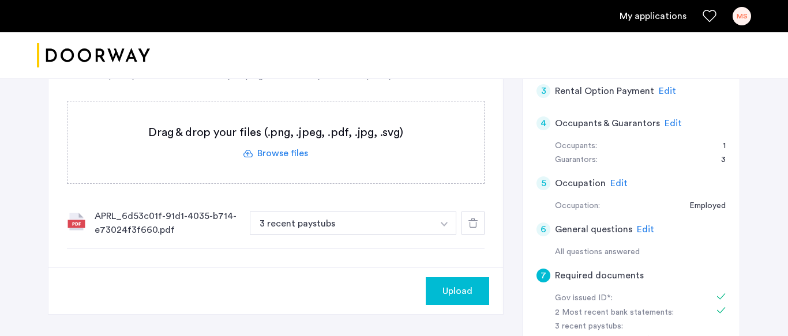
scroll to position [214, 0]
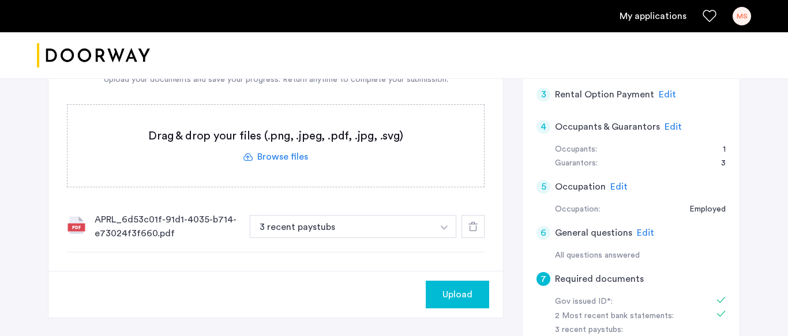
click at [174, 231] on div "APRL_6d53c01f-91d1-4035-b714-e73024f3f660.pdf" at bounding box center [168, 227] width 146 height 28
click at [333, 230] on button "3 recent paystubs" at bounding box center [341, 226] width 183 height 23
click at [471, 230] on use at bounding box center [472, 225] width 9 height 9
click at [475, 233] on div at bounding box center [472, 226] width 23 height 23
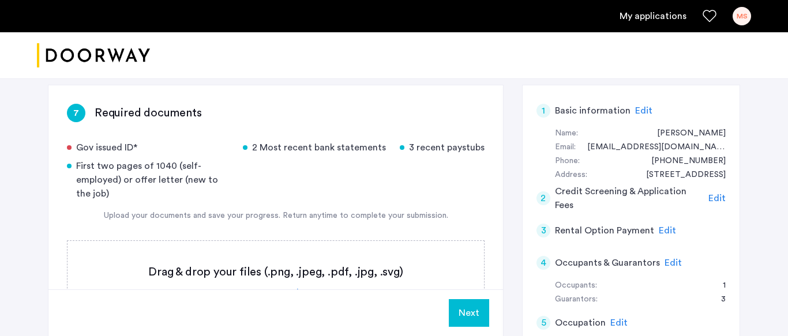
scroll to position [76, 0]
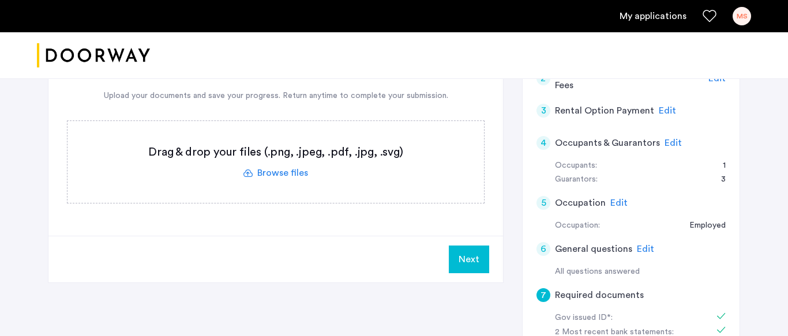
scroll to position [191, 0]
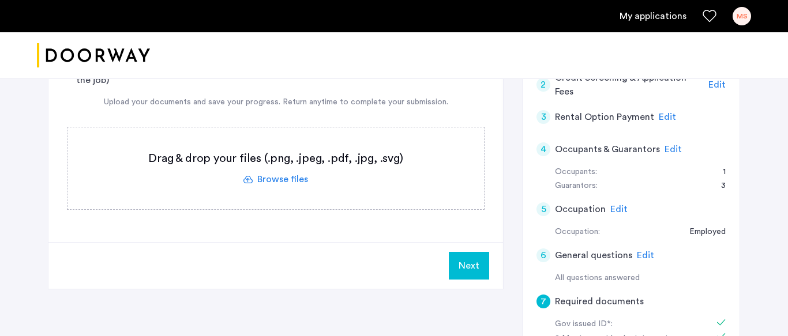
click at [296, 177] on label at bounding box center [275, 168] width 416 height 82
click at [0, 0] on input "file" at bounding box center [0, 0] width 0 height 0
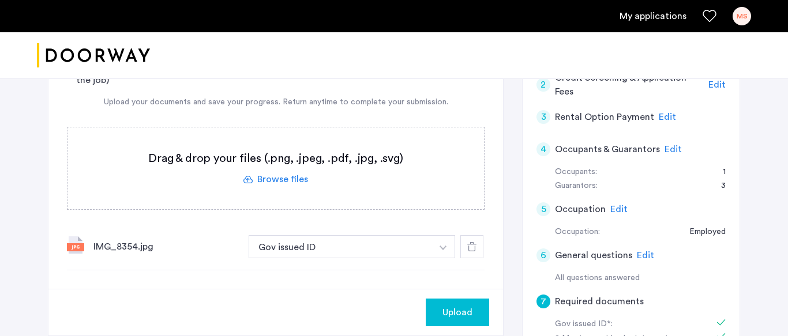
click at [515, 262] on div "7 Required documents Gov issued ID* 2 Most recent bank statements 3 recent pays…" at bounding box center [394, 274] width 692 height 606
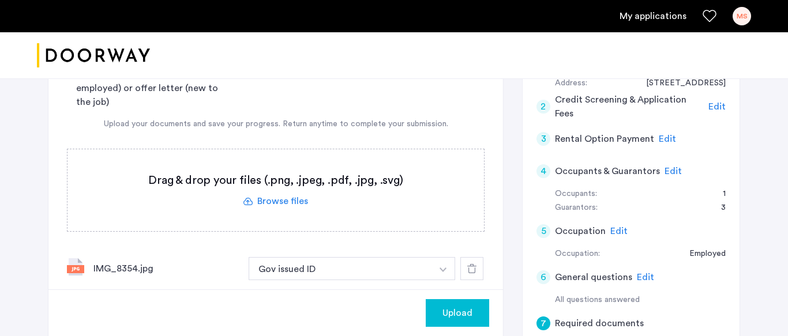
scroll to position [168, 0]
click at [299, 207] on label at bounding box center [275, 192] width 416 height 82
click at [0, 0] on input "file" at bounding box center [0, 0] width 0 height 0
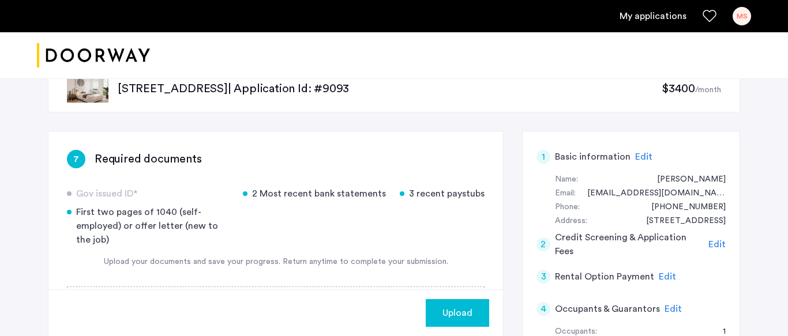
scroll to position [30, 0]
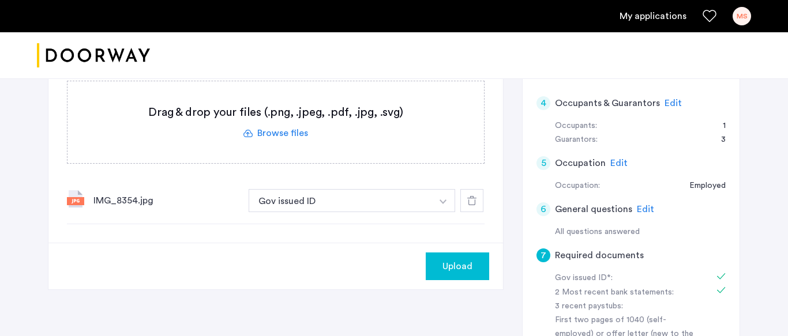
scroll to position [261, 0]
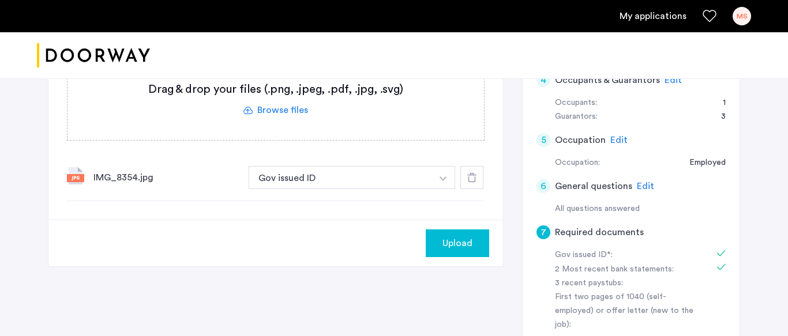
click at [284, 112] on label at bounding box center [275, 99] width 416 height 82
click at [0, 0] on input "file" at bounding box center [0, 0] width 0 height 0
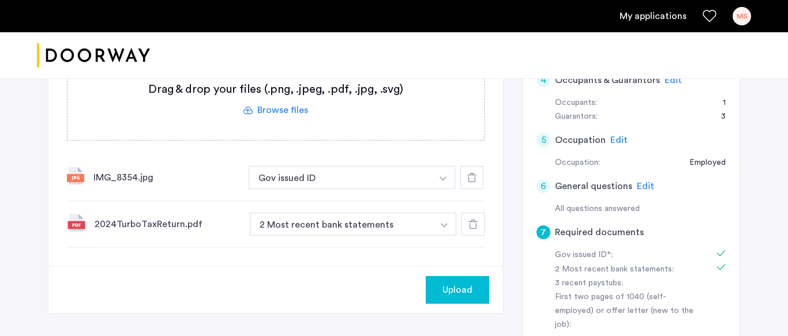
click at [475, 227] on icon at bounding box center [472, 224] width 9 height 9
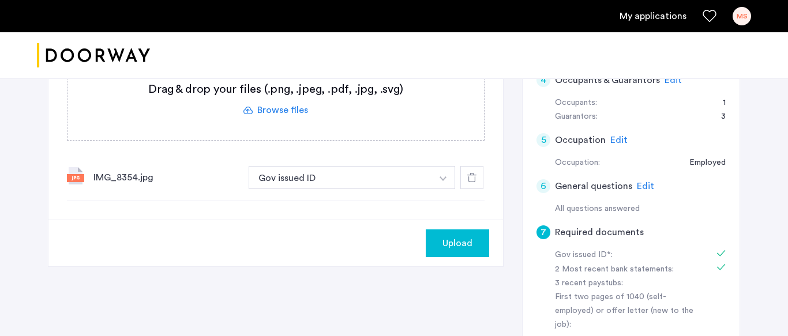
click at [305, 111] on label at bounding box center [275, 99] width 416 height 82
click at [0, 0] on input "file" at bounding box center [0, 0] width 0 height 0
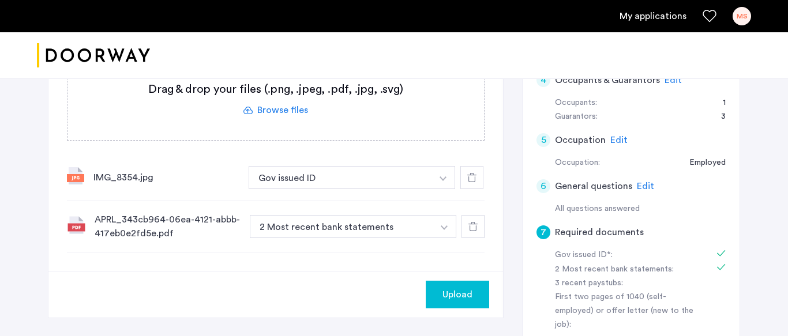
click at [443, 232] on button "button" at bounding box center [444, 226] width 24 height 23
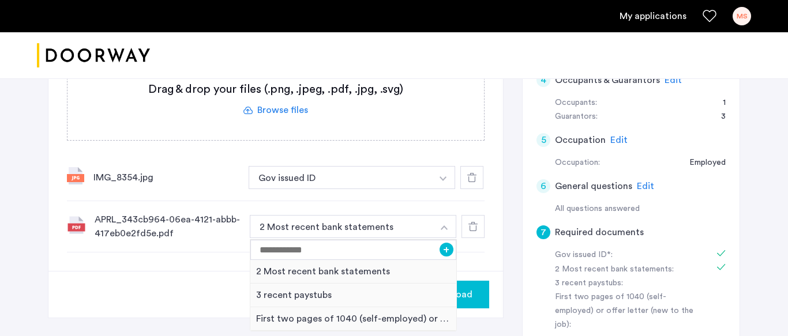
click at [443, 232] on button "button" at bounding box center [444, 226] width 24 height 23
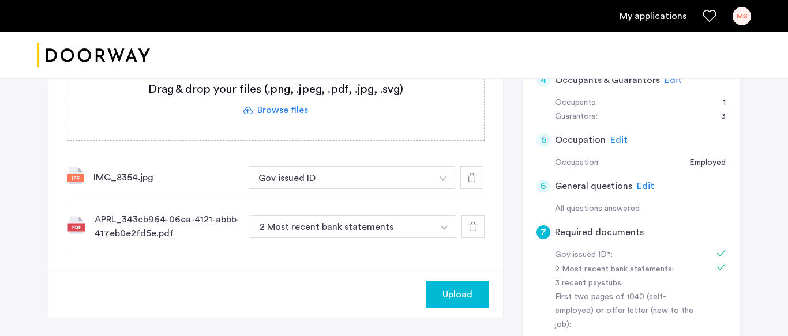
click at [454, 294] on span "Upload" at bounding box center [457, 295] width 30 height 14
click at [454, 294] on button "Next" at bounding box center [469, 295] width 40 height 28
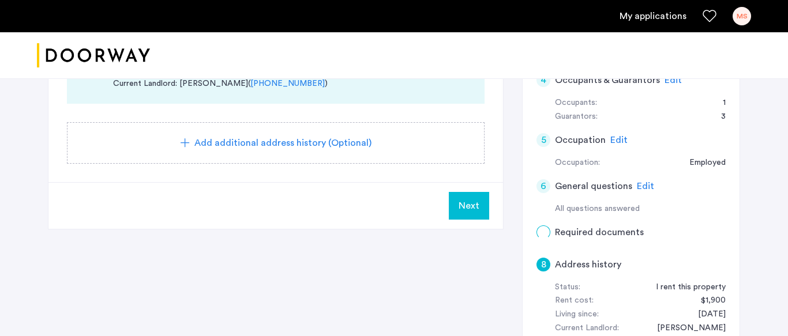
scroll to position [0, 0]
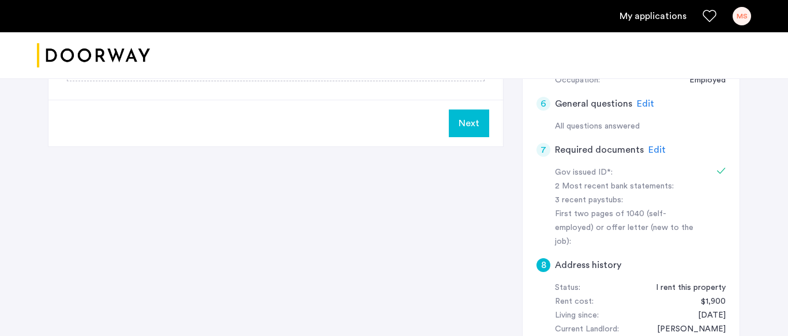
scroll to position [346, 0]
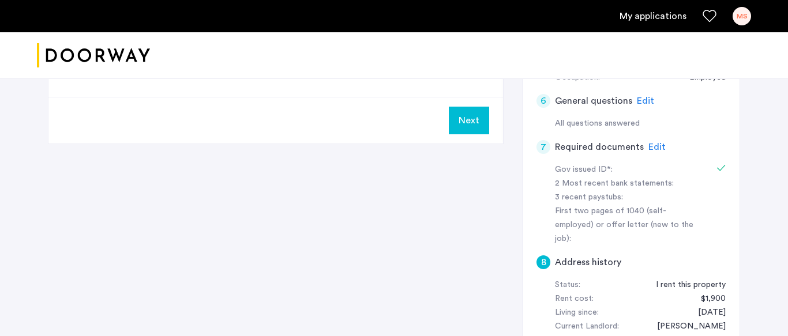
click at [652, 149] on span "Edit" at bounding box center [656, 146] width 17 height 9
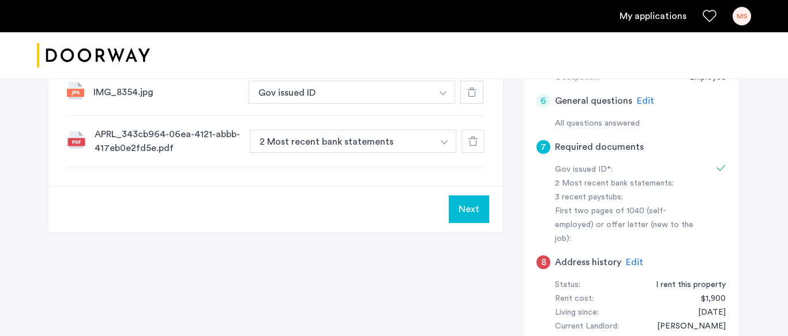
click at [447, 145] on button "button" at bounding box center [444, 141] width 24 height 23
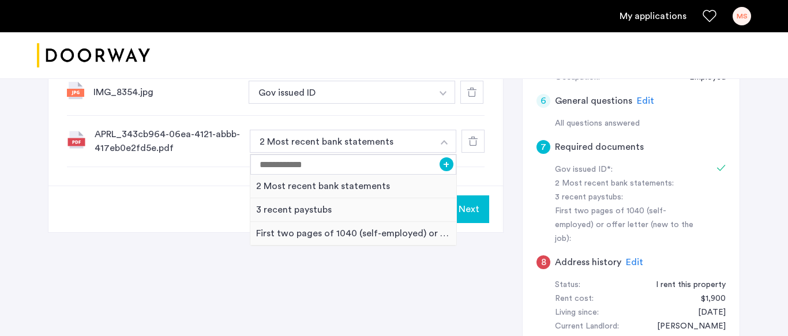
click at [338, 297] on div "7 Required documents Gov issued ID* 2 Most recent bank statements 3 recent pays…" at bounding box center [394, 119] width 692 height 605
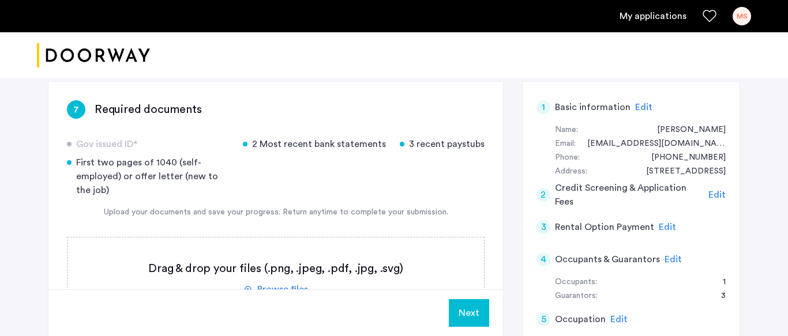
scroll to position [84, 0]
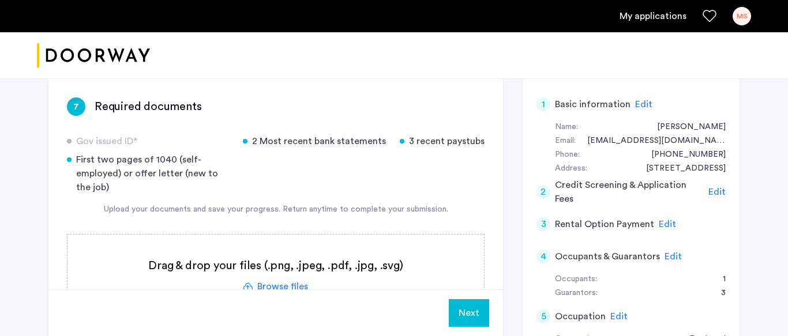
click at [311, 280] on label at bounding box center [275, 276] width 416 height 82
click at [0, 0] on input "file" at bounding box center [0, 0] width 0 height 0
click at [326, 280] on label at bounding box center [275, 276] width 416 height 82
click at [0, 0] on input "file" at bounding box center [0, 0] width 0 height 0
click at [496, 280] on div "7 Required documents Gov issued ID* 2 Most recent bank statements 3 recent pays…" at bounding box center [275, 310] width 454 height 462
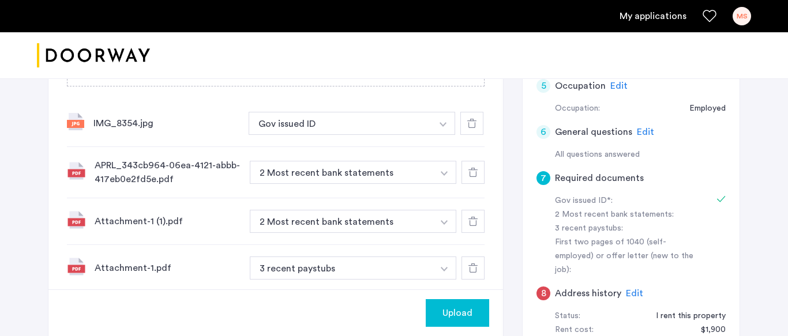
scroll to position [338, 0]
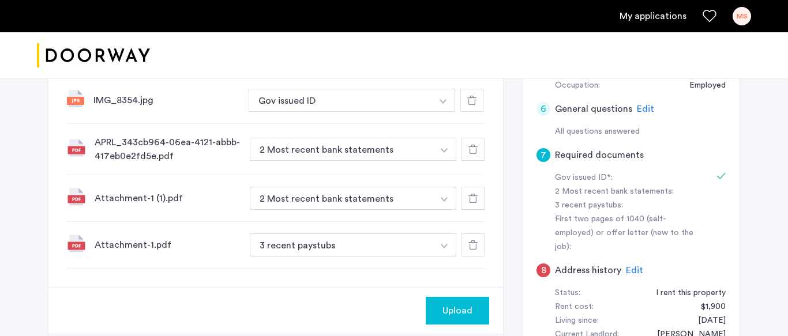
click at [446, 152] on img "button" at bounding box center [444, 150] width 7 height 5
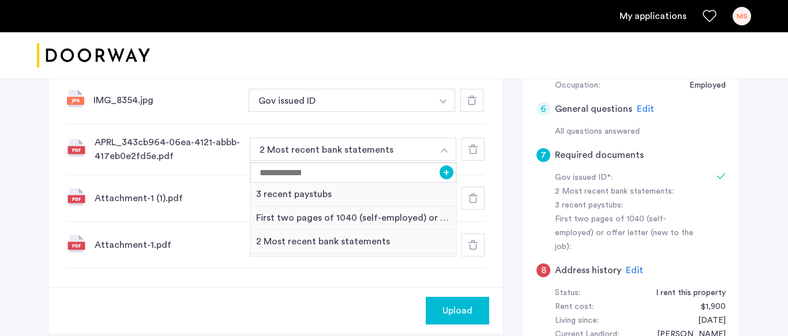
click at [479, 151] on div at bounding box center [472, 149] width 23 height 23
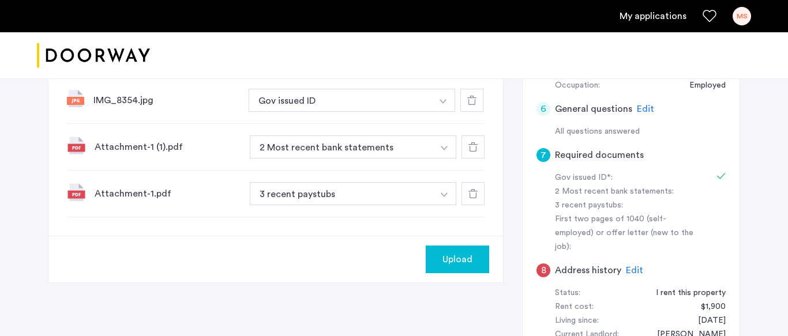
click at [187, 147] on div "Attachment-1 (1).pdf" at bounding box center [168, 147] width 146 height 14
click at [445, 146] on img "button" at bounding box center [444, 148] width 7 height 5
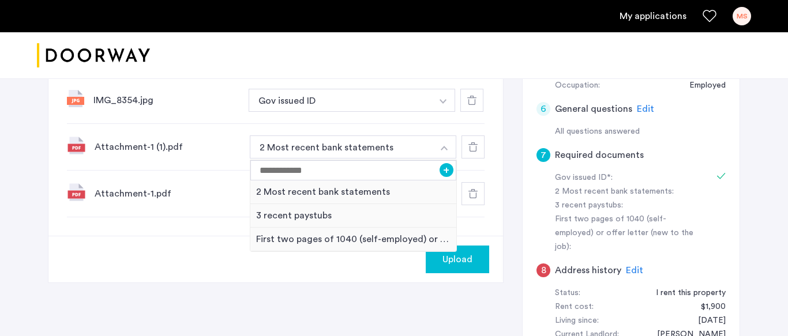
click at [494, 156] on div "7 Required documents Gov issued ID* 2 Most recent bank statements 3 recent pays…" at bounding box center [275, 30] width 454 height 411
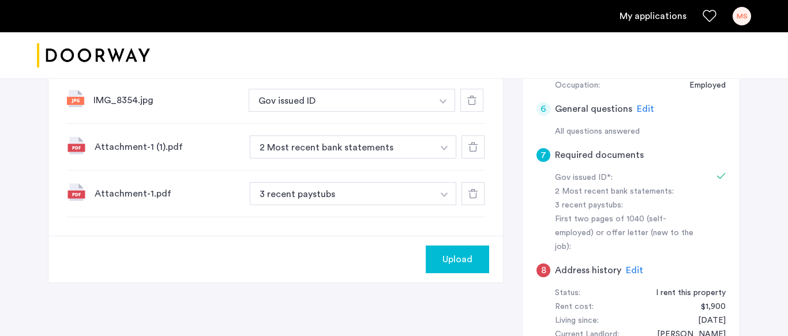
click at [164, 152] on div "Attachment-1 (1).pdf" at bounding box center [168, 147] width 146 height 14
click at [145, 146] on div "Attachment-1 (1).pdf" at bounding box center [168, 147] width 146 height 14
click at [140, 156] on div "Attachment-1 (1).pdf 2 Most recent bank statements + 2 Most recent bank stateme…" at bounding box center [275, 147] width 417 height 47
click at [471, 148] on icon at bounding box center [472, 146] width 9 height 9
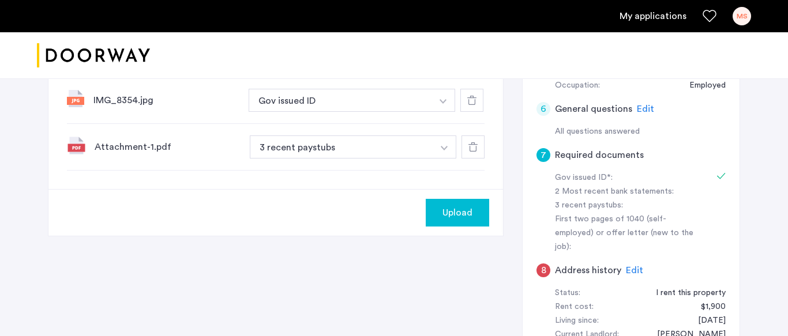
click at [471, 148] on icon at bounding box center [472, 146] width 9 height 9
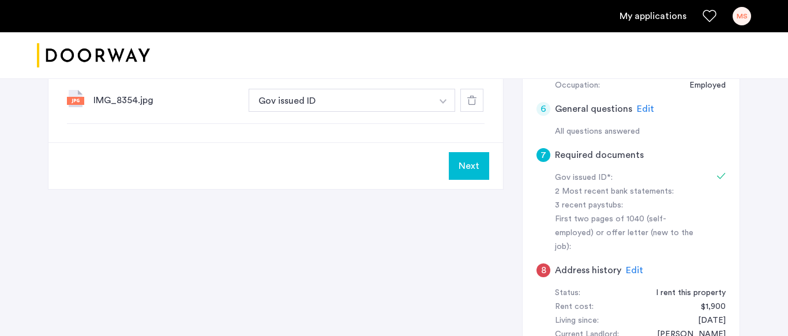
click at [471, 148] on div "Next" at bounding box center [275, 165] width 454 height 47
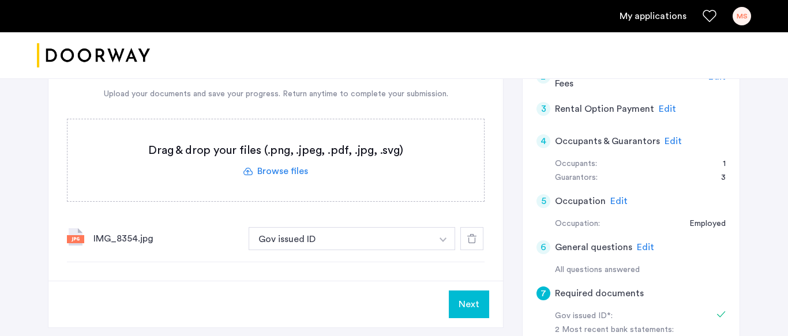
scroll to position [176, 0]
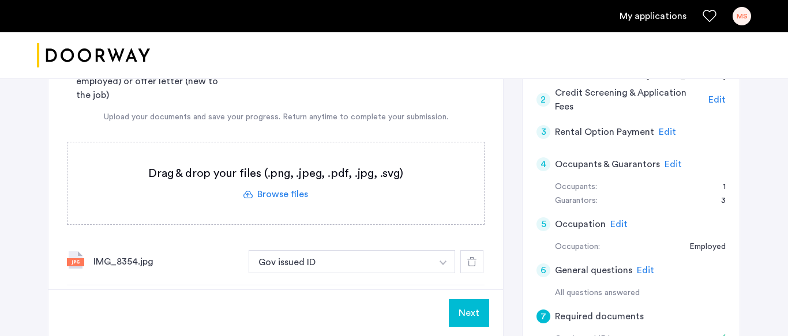
click at [294, 178] on label at bounding box center [275, 183] width 416 height 82
click at [0, 0] on input "file" at bounding box center [0, 0] width 0 height 0
click at [507, 262] on div "7 Required documents Gov issued ID* 2 Most recent bank statements 3 recent pays…" at bounding box center [394, 288] width 692 height 605
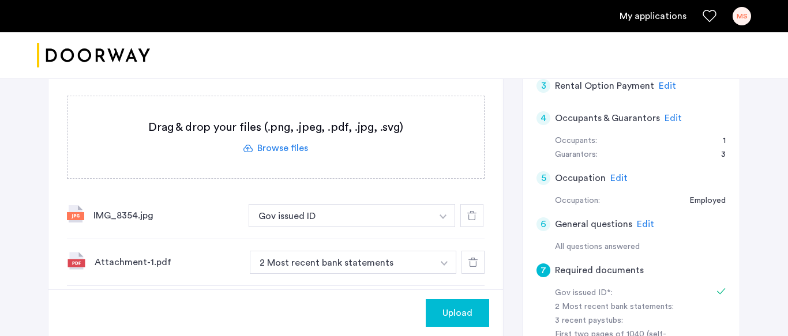
scroll to position [246, 0]
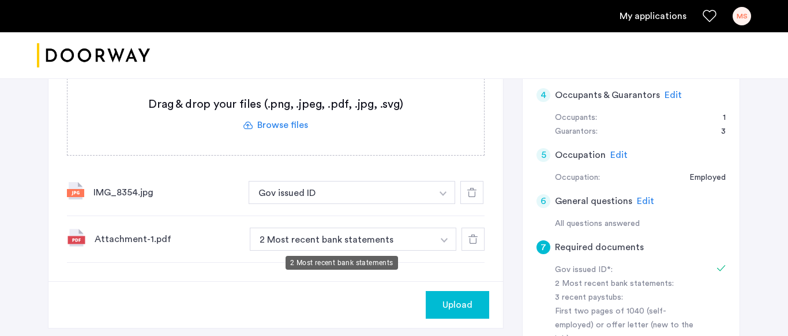
click at [428, 240] on button "2 Most recent bank statements" at bounding box center [341, 239] width 183 height 23
click at [441, 241] on img "button" at bounding box center [444, 240] width 7 height 5
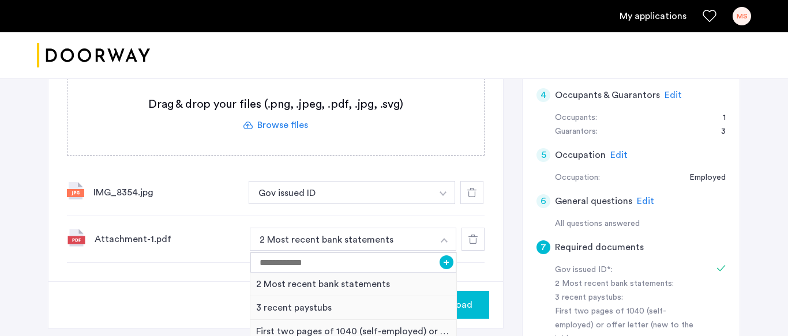
click at [506, 264] on div "7 Required documents Gov issued ID* 2 Most recent bank statements 3 recent pays…" at bounding box center [394, 219] width 692 height 605
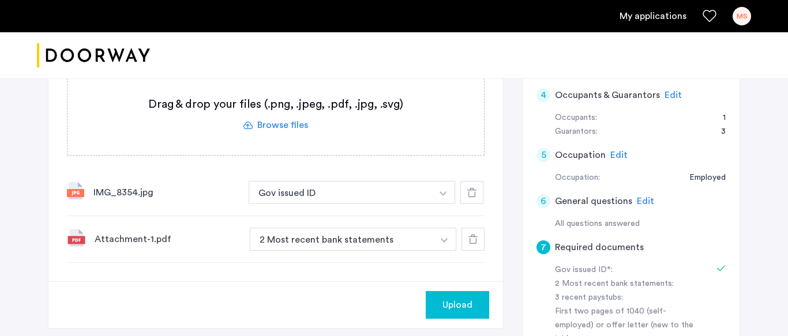
click at [441, 311] on div "Upload" at bounding box center [457, 305] width 45 height 14
click at [288, 123] on label at bounding box center [275, 114] width 416 height 82
click at [0, 0] on input "file" at bounding box center [0, 0] width 0 height 0
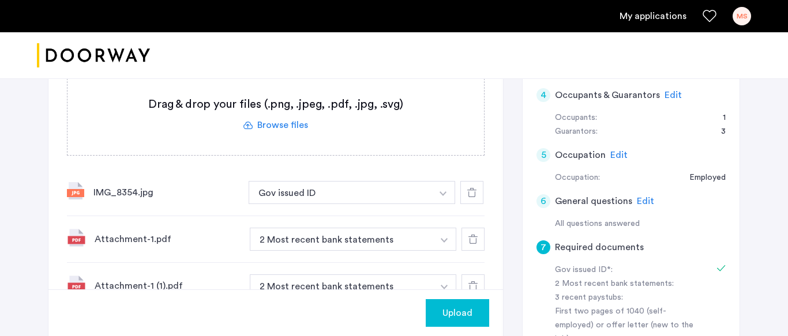
click at [508, 249] on div "7 Required documents Gov issued ID* 2 Most recent bank statements 3 recent pays…" at bounding box center [394, 219] width 692 height 605
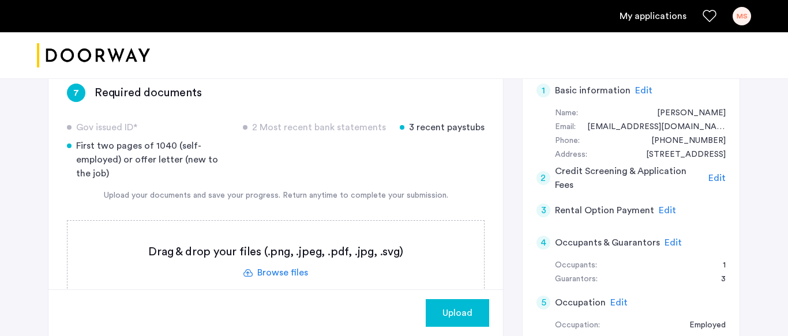
scroll to position [84, 0]
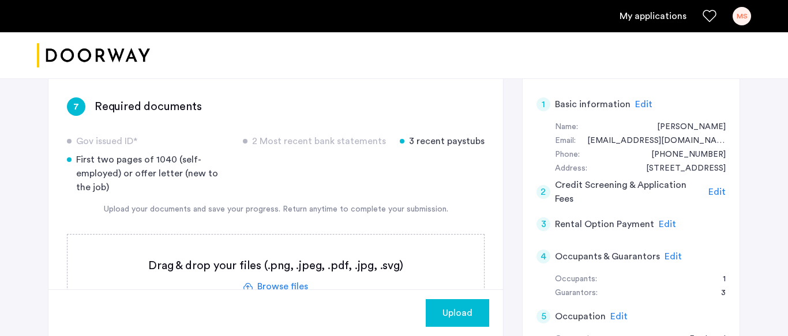
click at [321, 176] on div "Gov issued ID* 2 Most recent bank statements 3 recent paystubs First two pages …" at bounding box center [275, 164] width 417 height 60
click at [480, 164] on div "Gov issued ID* 2 Most recent bank statements 3 recent paystubs First two pages …" at bounding box center [275, 164] width 417 height 60
click at [279, 273] on label at bounding box center [275, 276] width 416 height 82
click at [0, 0] on input "file" at bounding box center [0, 0] width 0 height 0
click at [281, 280] on label at bounding box center [275, 276] width 416 height 82
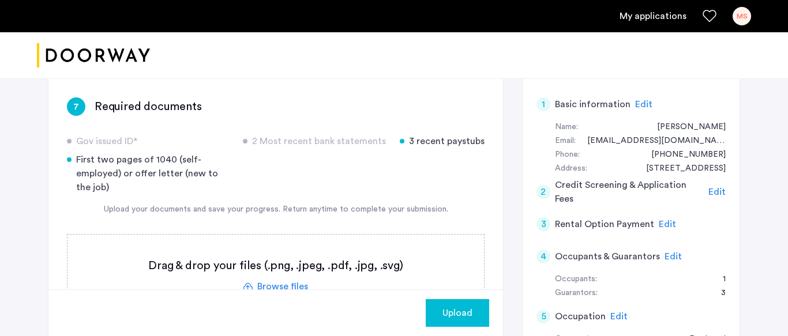
click at [0, 0] on input "file" at bounding box center [0, 0] width 0 height 0
click at [341, 268] on label at bounding box center [275, 276] width 416 height 82
click at [0, 0] on input "file" at bounding box center [0, 0] width 0 height 0
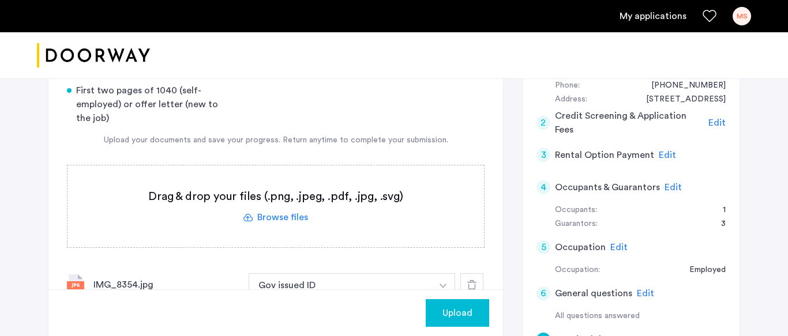
scroll to position [200, 0]
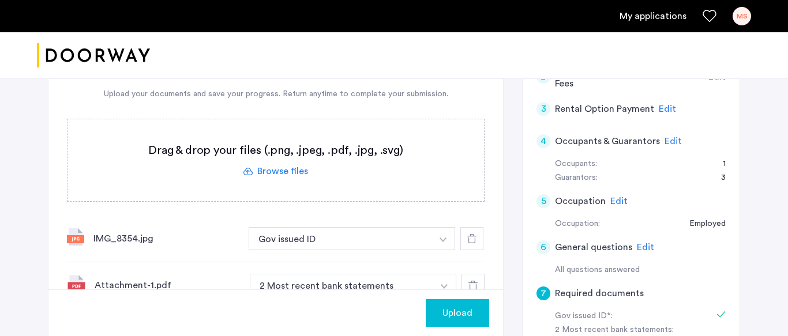
click at [267, 177] on label at bounding box center [275, 160] width 416 height 82
click at [0, 0] on input "file" at bounding box center [0, 0] width 0 height 0
click at [269, 172] on label at bounding box center [275, 160] width 416 height 82
click at [0, 0] on input "file" at bounding box center [0, 0] width 0 height 0
click at [506, 270] on div "7 Required documents Gov issued ID* 2 Most recent bank statements 3 recent pays…" at bounding box center [394, 302] width 692 height 678
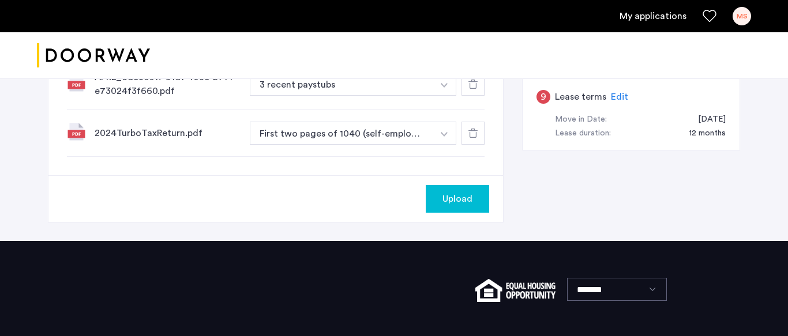
scroll to position [638, 0]
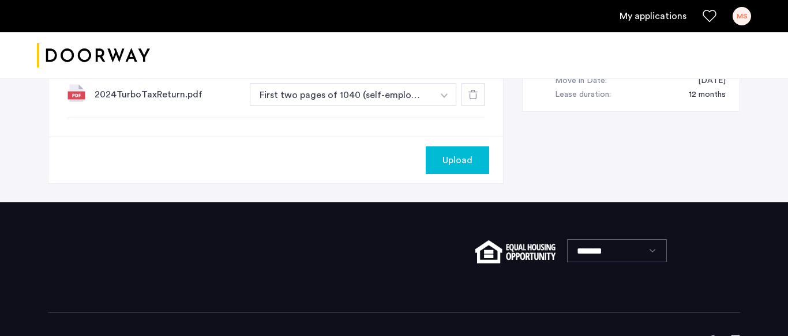
click at [465, 159] on span "Upload" at bounding box center [457, 160] width 30 height 14
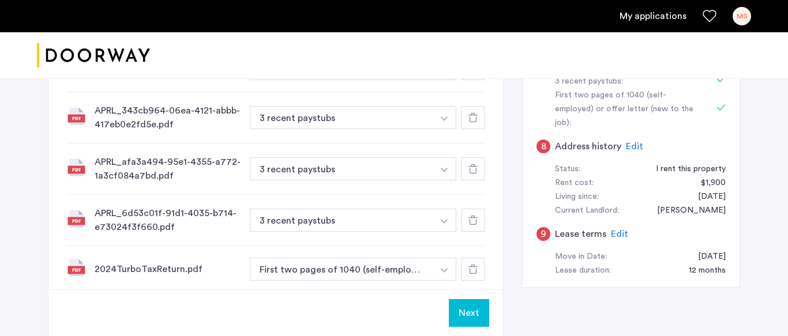
scroll to position [464, 0]
click at [458, 321] on button "Next" at bounding box center [469, 313] width 40 height 28
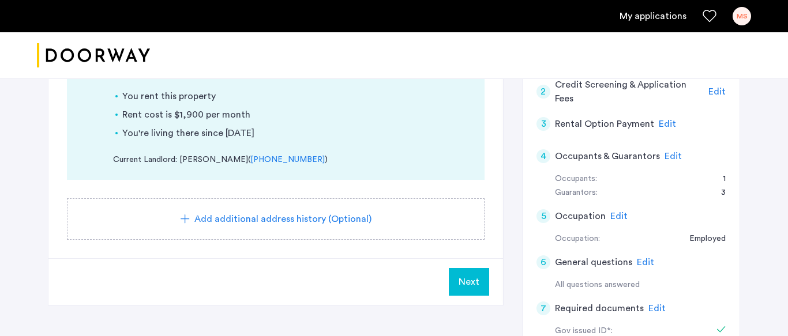
scroll to position [208, 0]
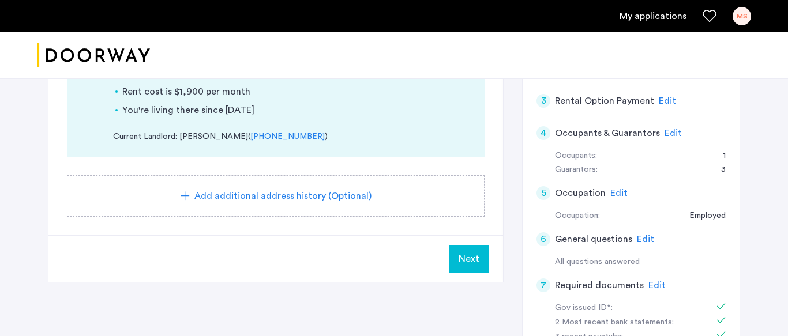
click at [476, 268] on button "Next" at bounding box center [469, 259] width 40 height 28
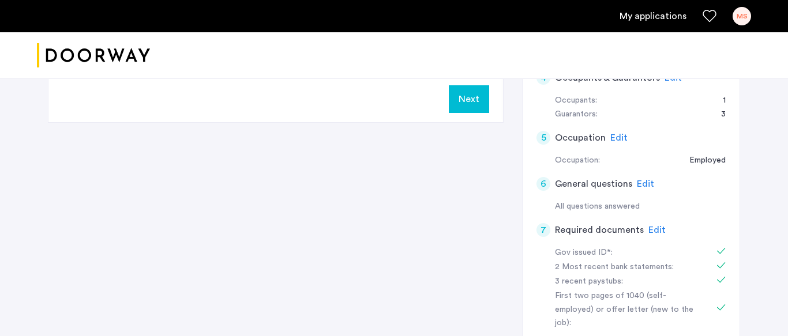
scroll to position [0, 0]
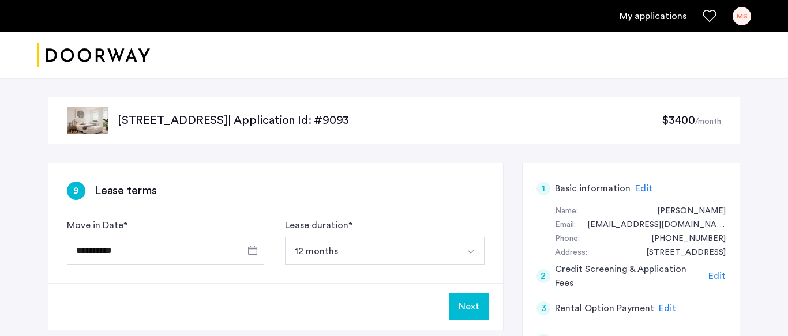
click at [483, 306] on button "Next" at bounding box center [469, 307] width 40 height 28
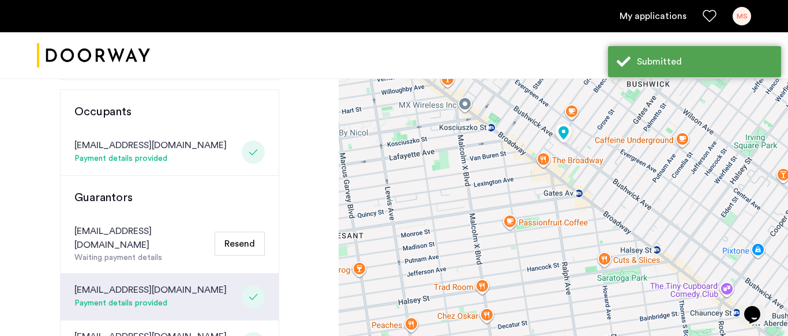
scroll to position [323, 0]
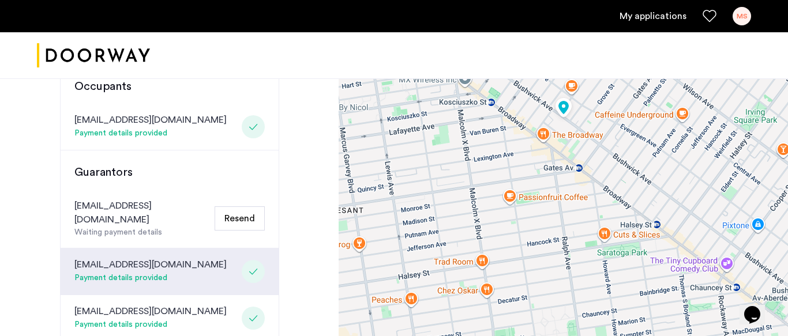
click at [739, 19] on div "MS" at bounding box center [741, 16] width 18 height 18
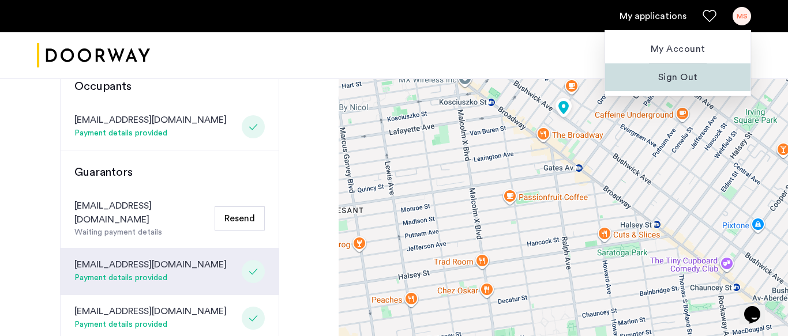
click at [697, 73] on span "Sign Out" at bounding box center [677, 77] width 127 height 14
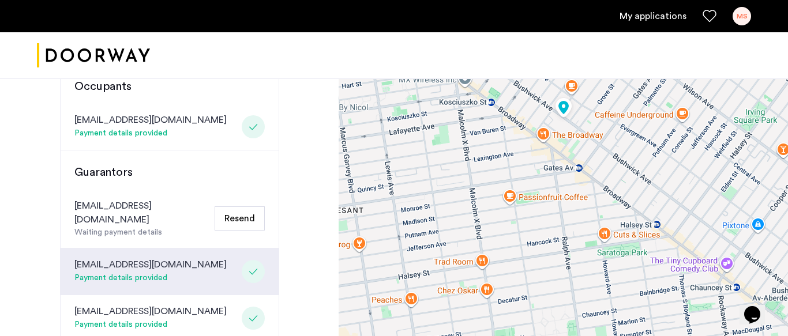
scroll to position [0, 0]
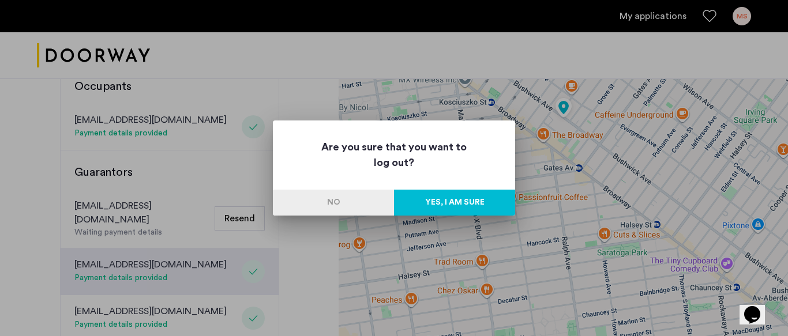
click at [451, 203] on button "Yes, I am sure" at bounding box center [454, 203] width 121 height 26
